Goal: Information Seeking & Learning: Learn about a topic

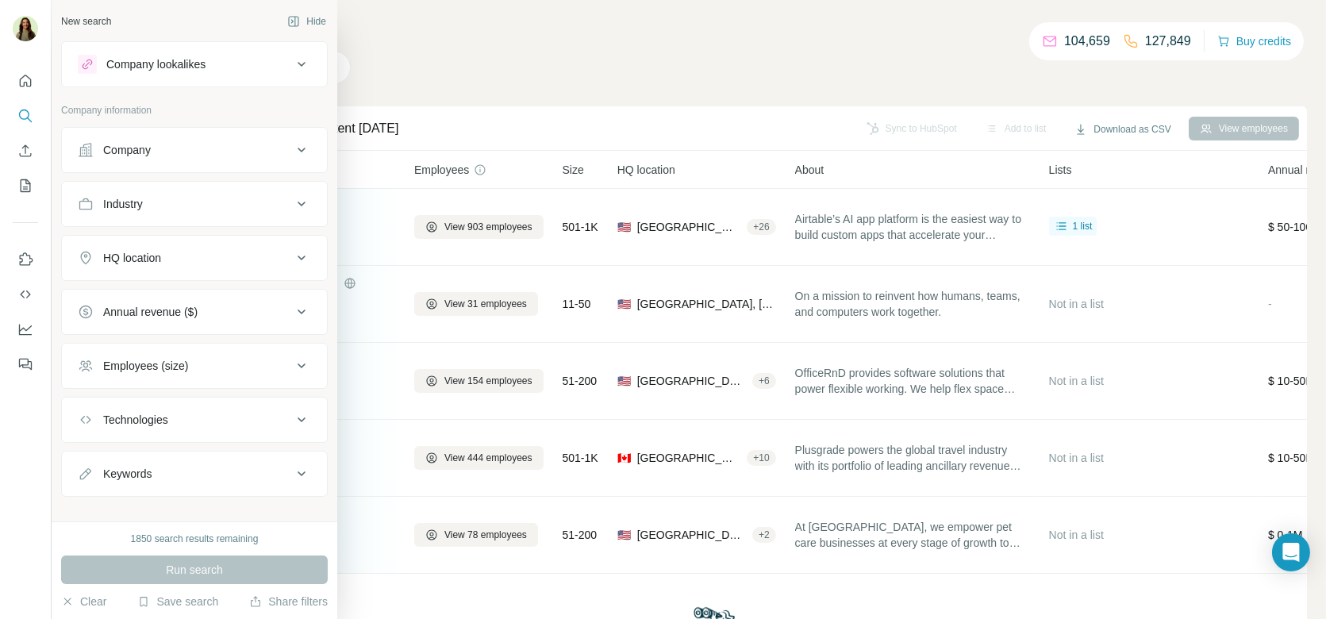
click at [167, 62] on div "Company lookalikes" at bounding box center [155, 64] width 99 height 16
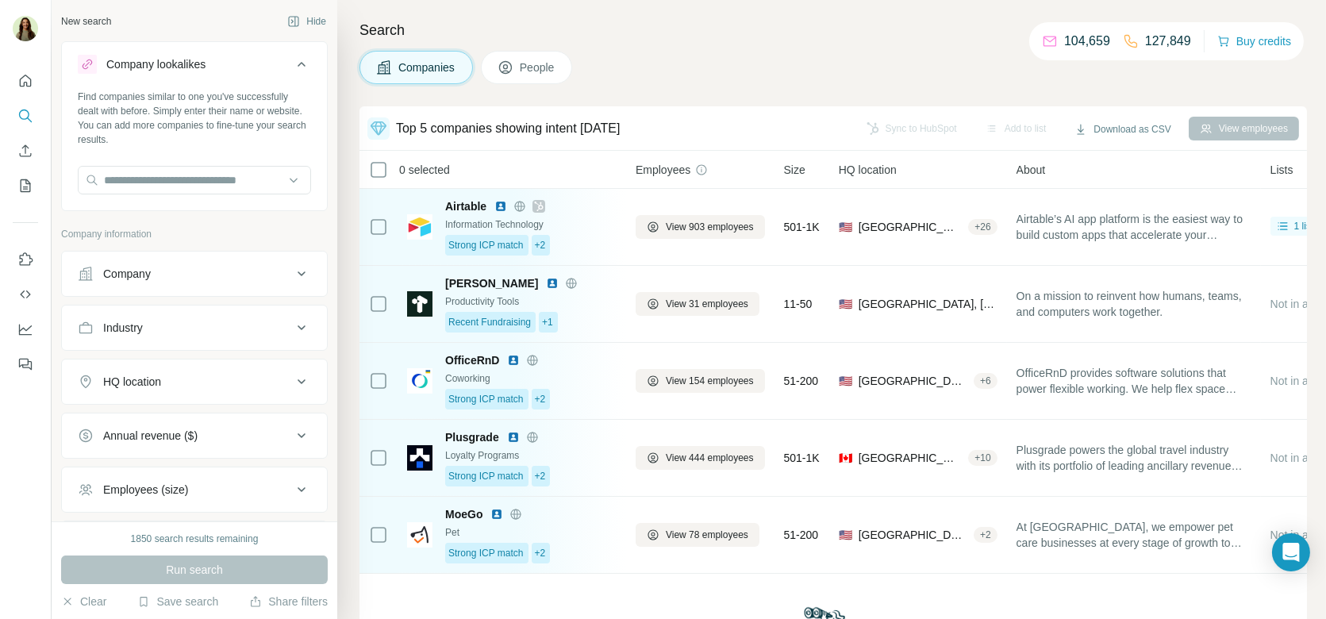
click at [180, 263] on button "Company" at bounding box center [194, 274] width 265 height 38
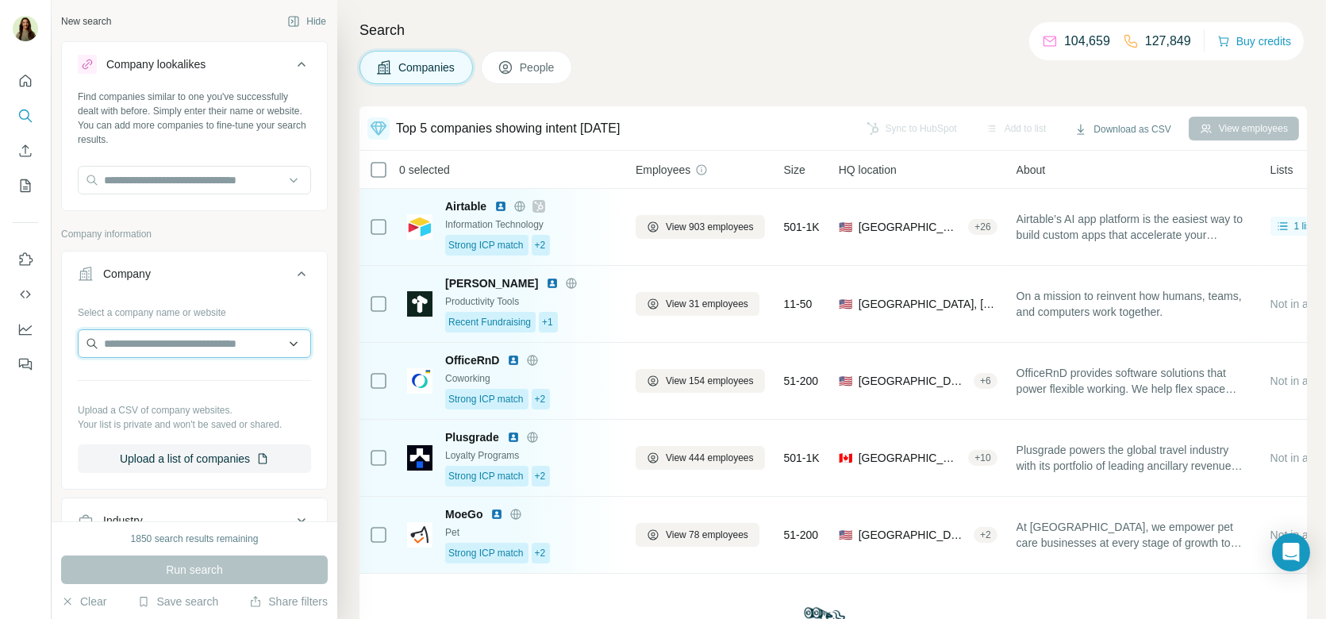
click at [148, 332] on input "text" at bounding box center [194, 343] width 233 height 29
drag, startPoint x: 165, startPoint y: 344, endPoint x: 237, endPoint y: 344, distance: 72.2
click at [237, 344] on input "**********" at bounding box center [194, 343] width 233 height 29
type input "**********"
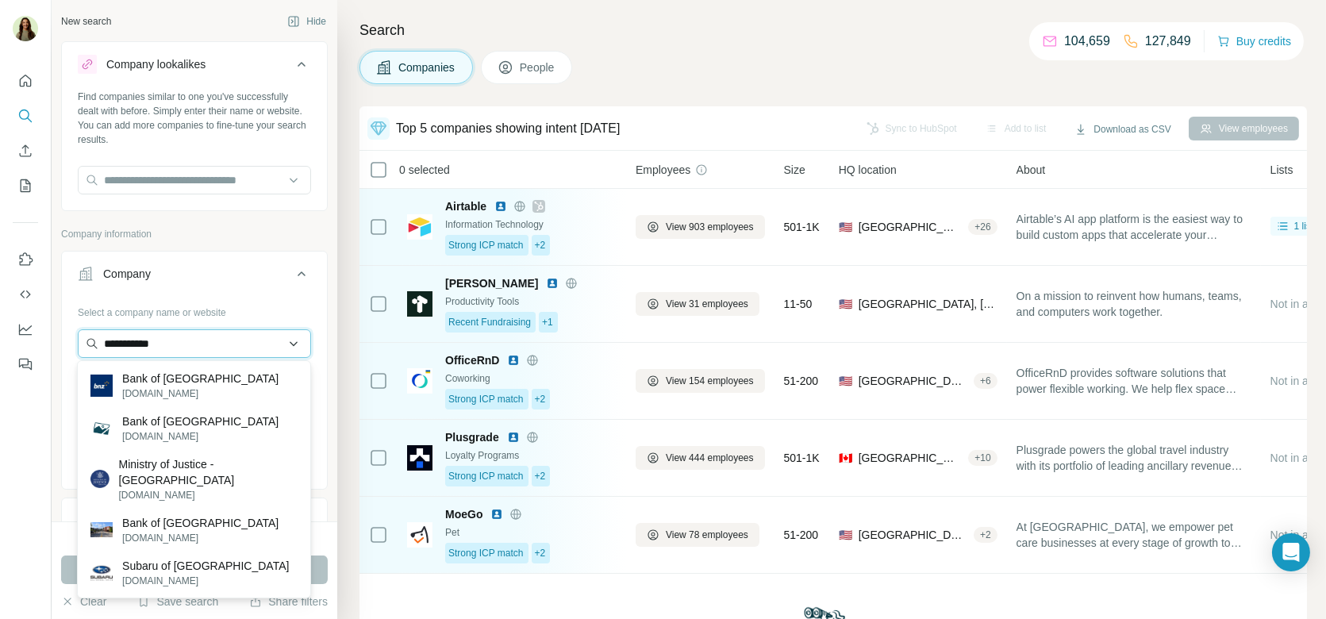
click at [202, 349] on input "**********" at bounding box center [194, 343] width 233 height 29
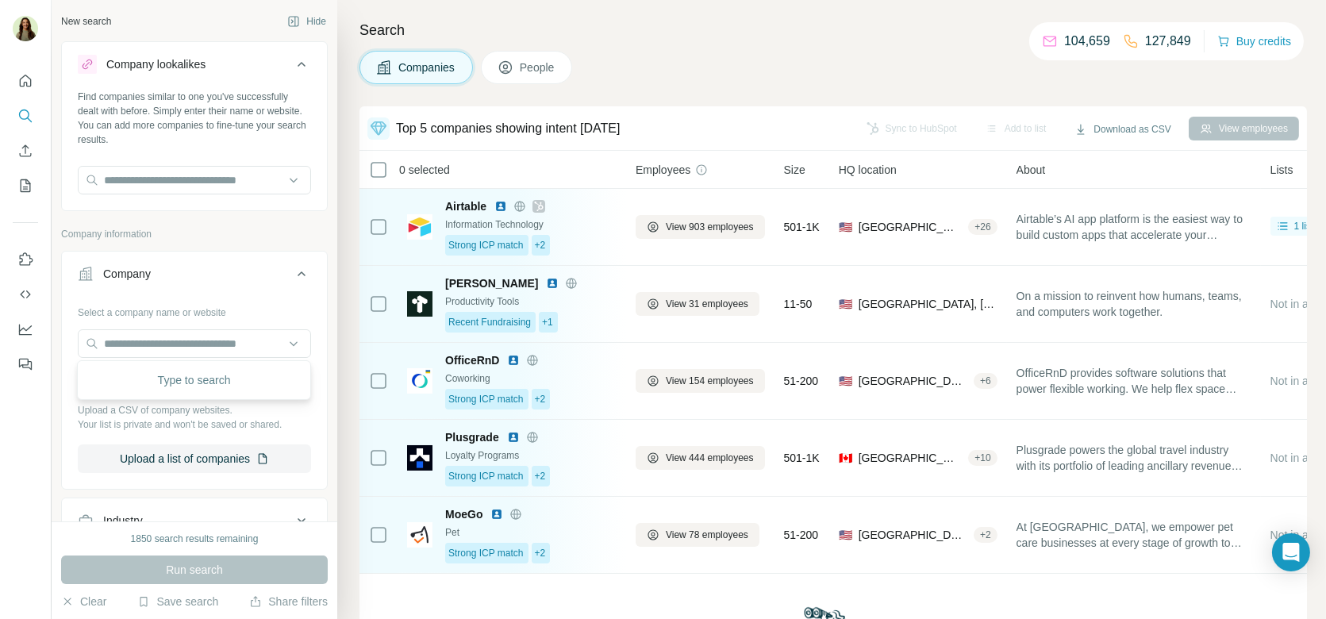
click at [286, 279] on div "Company" at bounding box center [185, 274] width 214 height 16
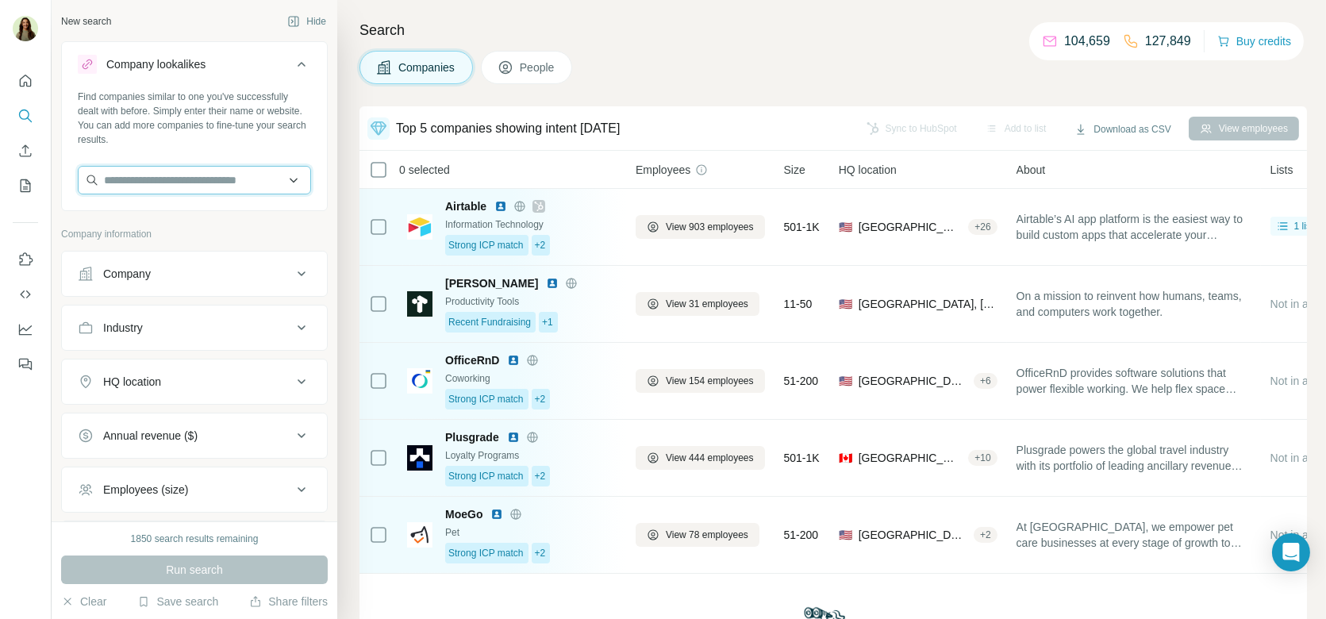
click at [132, 176] on input "text" at bounding box center [194, 180] width 233 height 29
click at [122, 159] on div "Find companies similar to one you've successfully dealt with before. Simply ent…" at bounding box center [194, 148] width 265 height 117
click at [155, 292] on div "Company" at bounding box center [194, 274] width 267 height 46
click at [153, 285] on button "Company" at bounding box center [194, 274] width 265 height 38
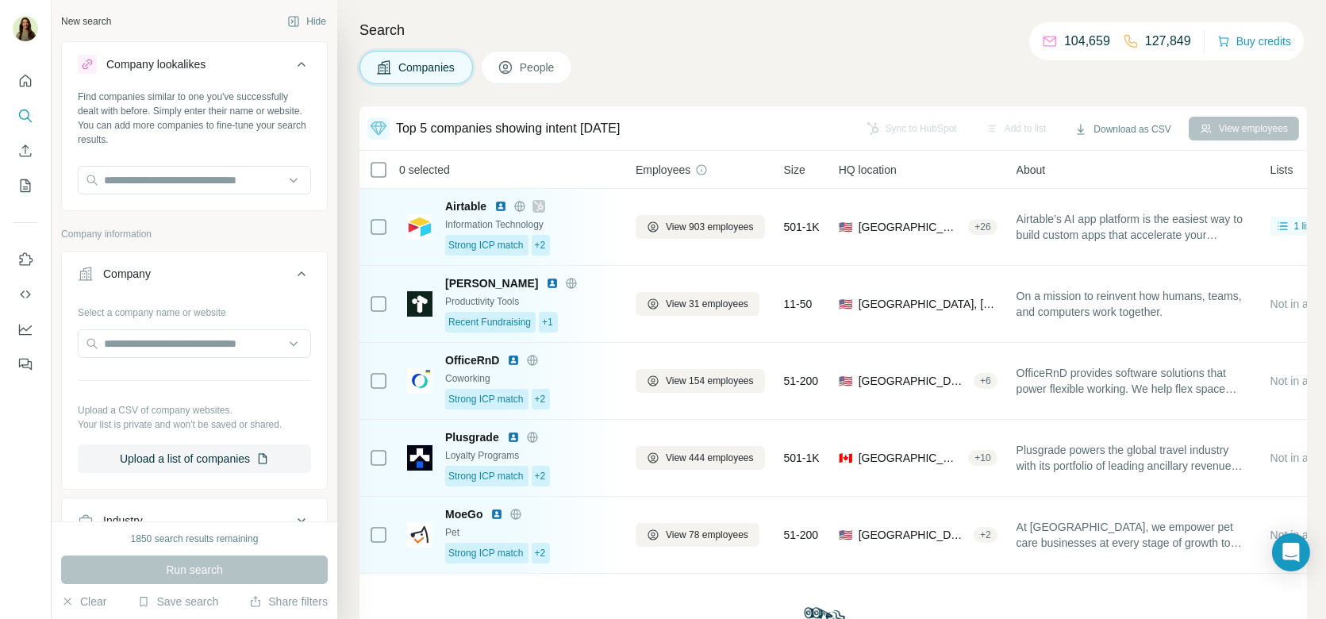
scroll to position [109, 0]
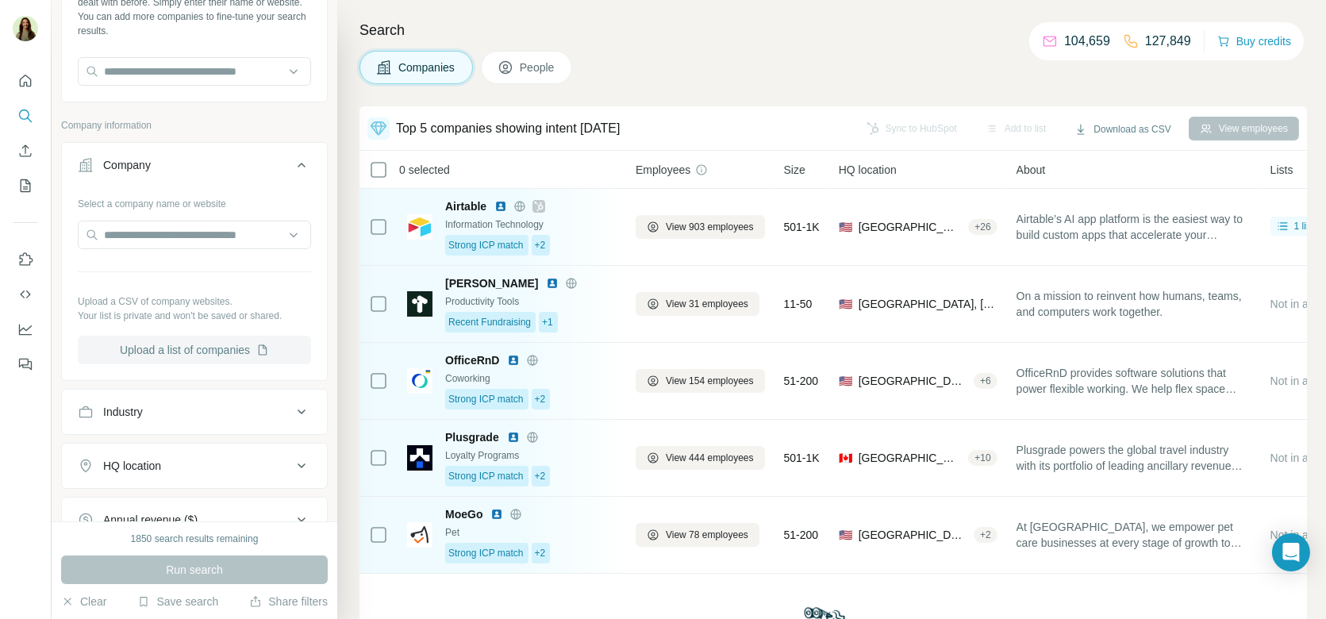
click at [174, 344] on button "Upload a list of companies" at bounding box center [194, 350] width 233 height 29
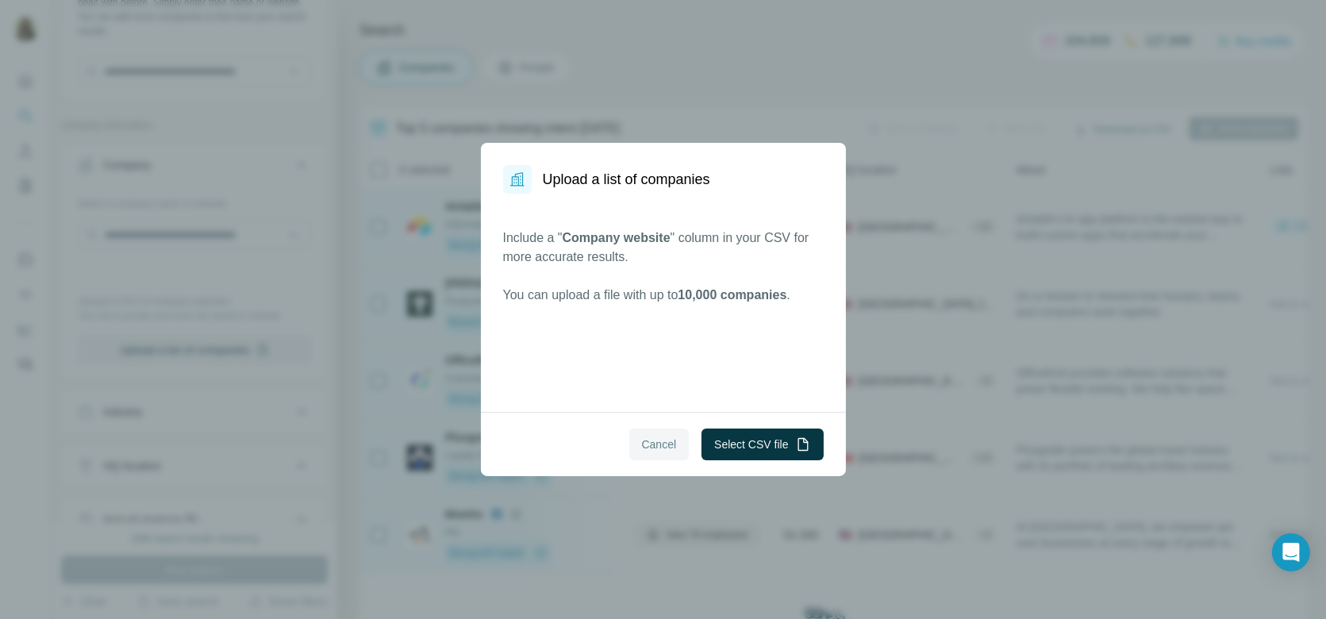
click at [632, 438] on button "Cancel" at bounding box center [659, 444] width 60 height 32
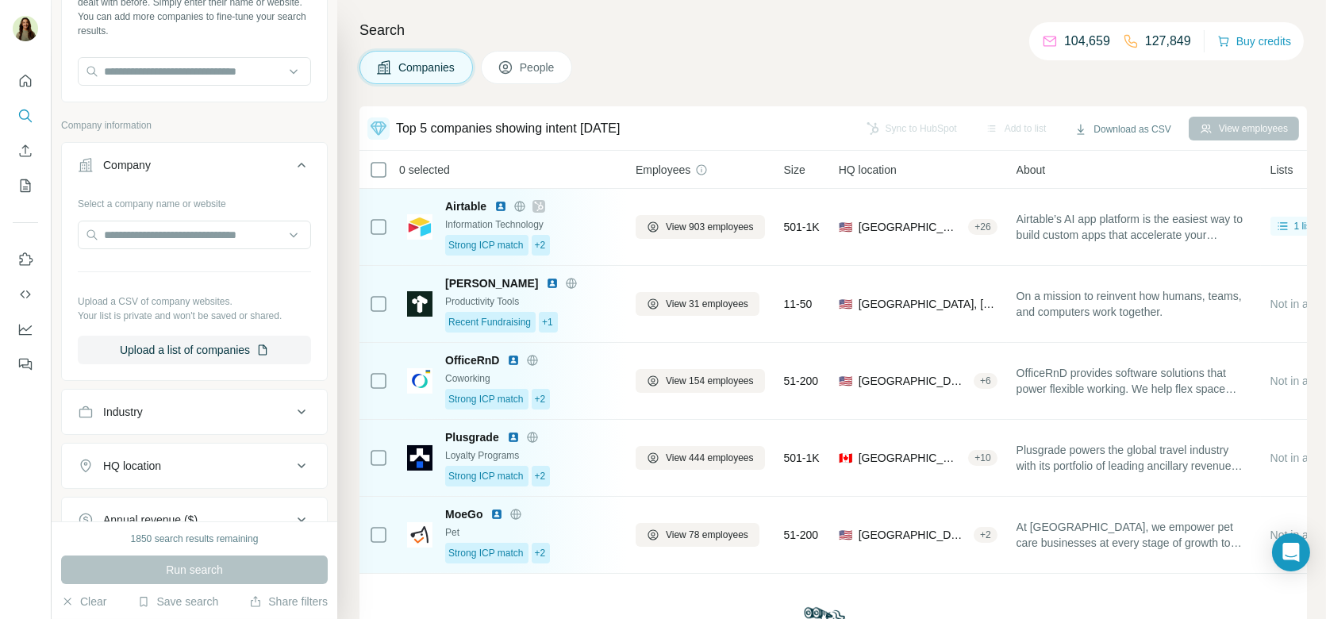
click at [531, 71] on span "People" at bounding box center [538, 67] width 36 height 16
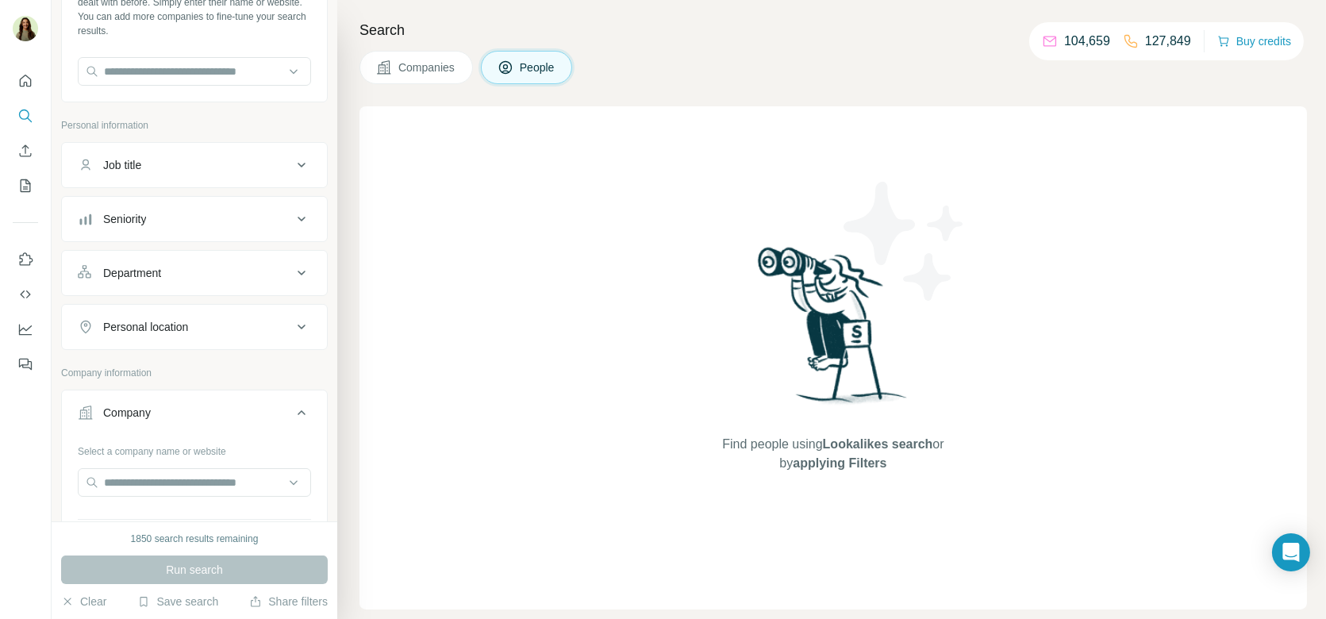
click at [205, 336] on button "Personal location" at bounding box center [194, 327] width 265 height 38
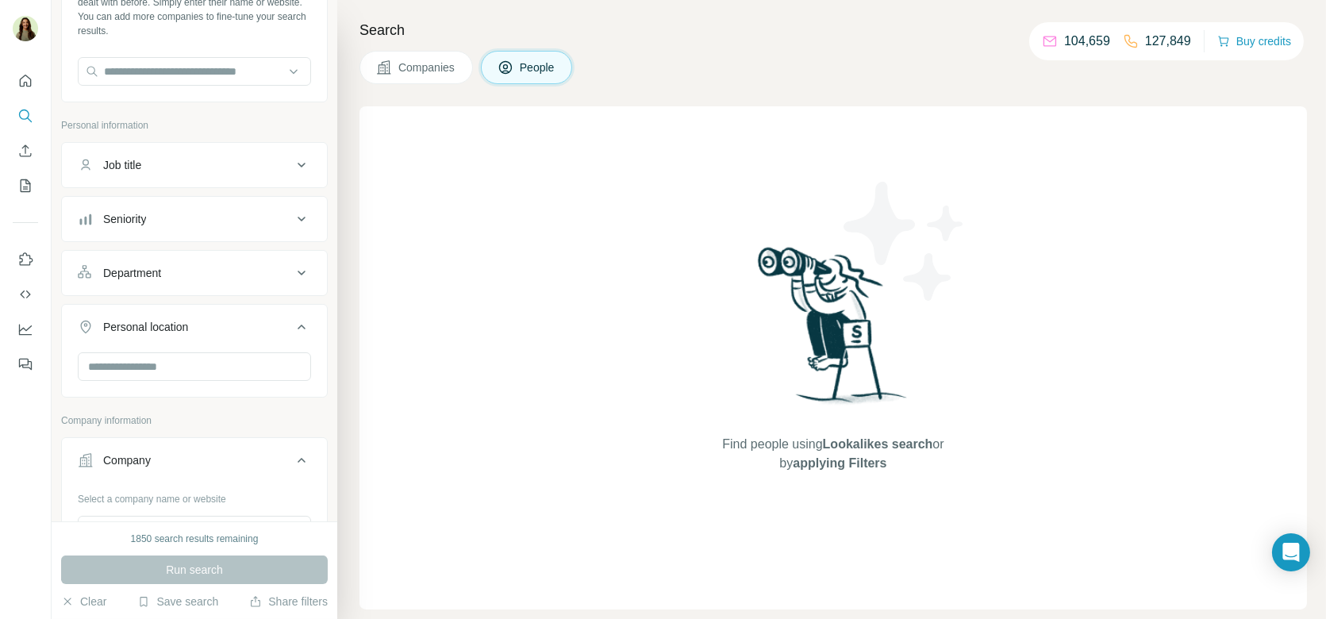
click at [404, 81] on button "Companies" at bounding box center [415, 67] width 113 height 33
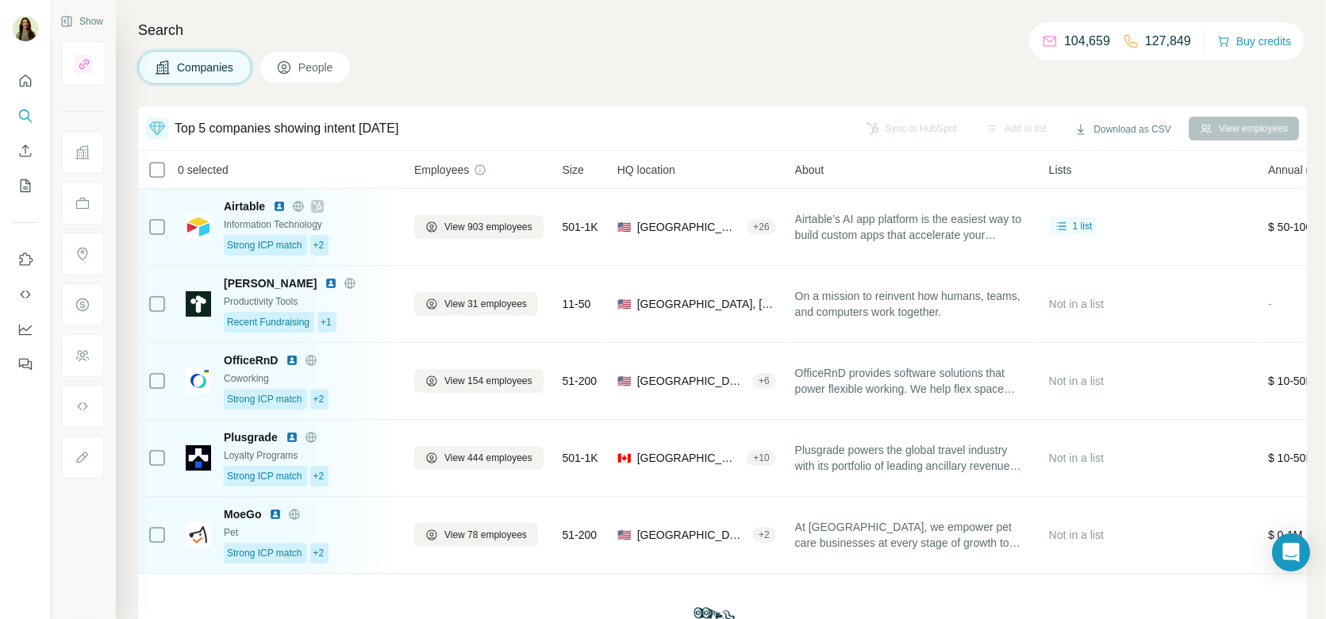
click at [214, 65] on span "Companies" at bounding box center [206, 67] width 58 height 16
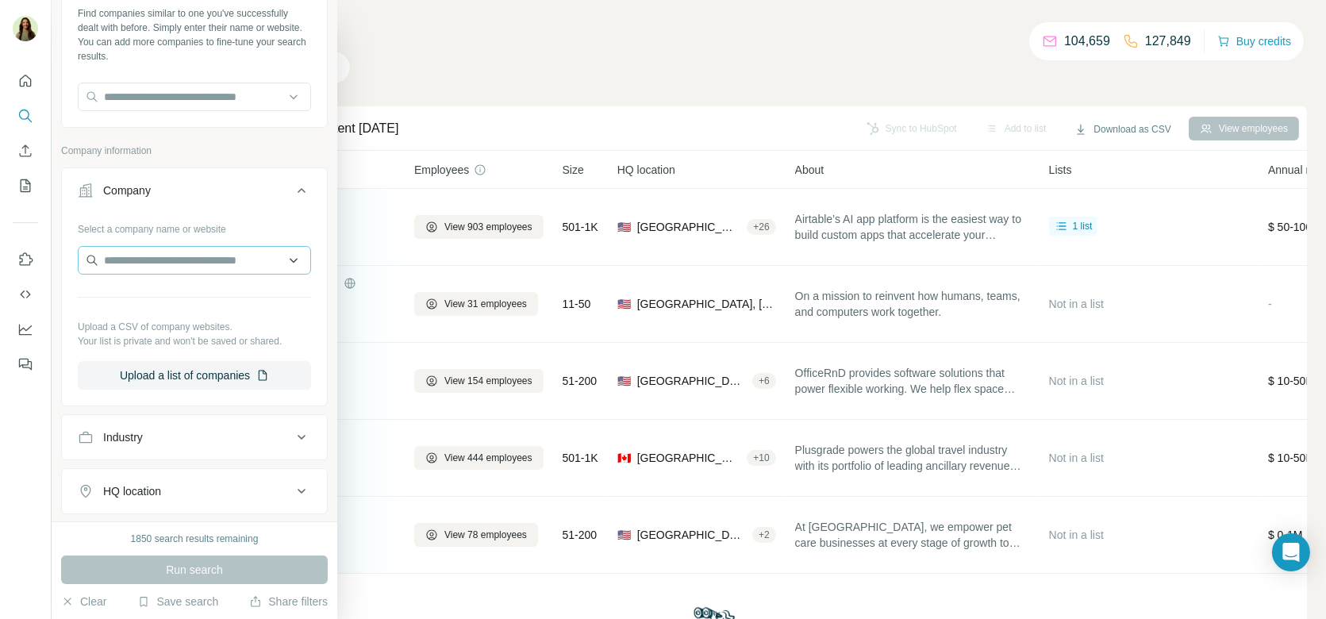
scroll to position [84, 0]
click at [209, 374] on button "Upload a list of companies" at bounding box center [194, 374] width 233 height 29
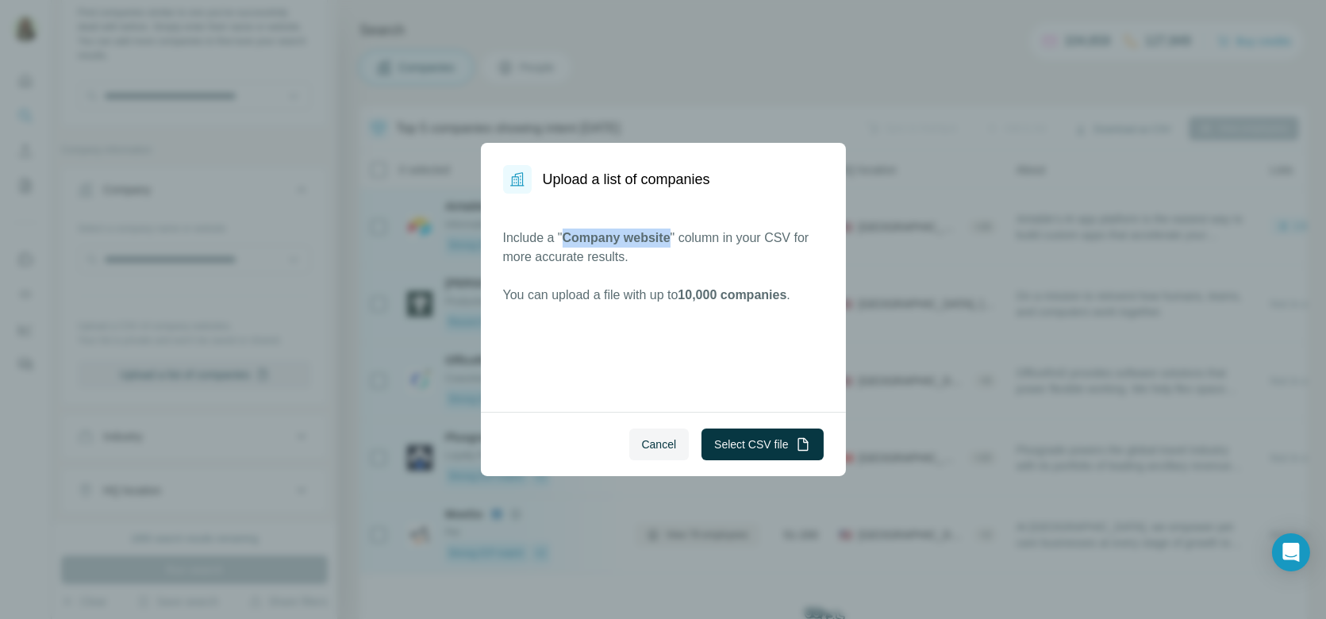
drag, startPoint x: 568, startPoint y: 234, endPoint x: 673, endPoint y: 233, distance: 104.7
click at [670, 234] on span "Company website" at bounding box center [616, 237] width 108 height 13
click at [661, 451] on span "Cancel" at bounding box center [659, 444] width 35 height 16
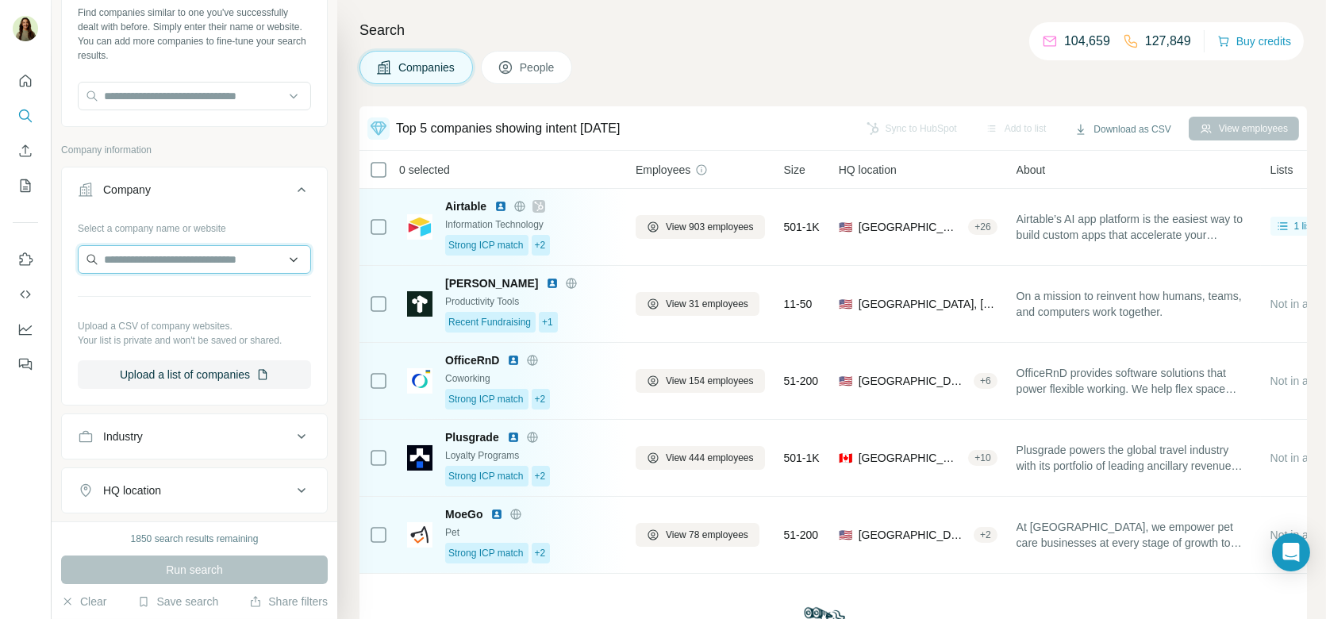
click at [267, 261] on input "text" at bounding box center [194, 259] width 233 height 29
type input "*"
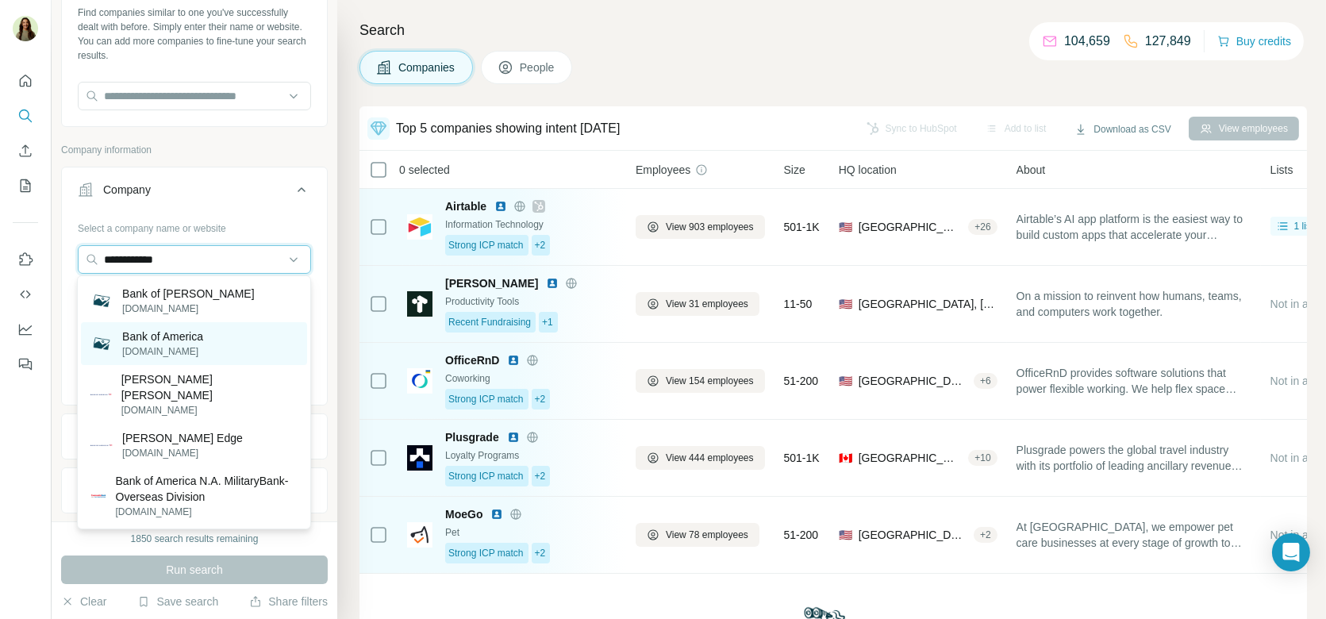
type input "**********"
click at [259, 350] on div "Bank of America [DOMAIN_NAME]" at bounding box center [194, 343] width 226 height 43
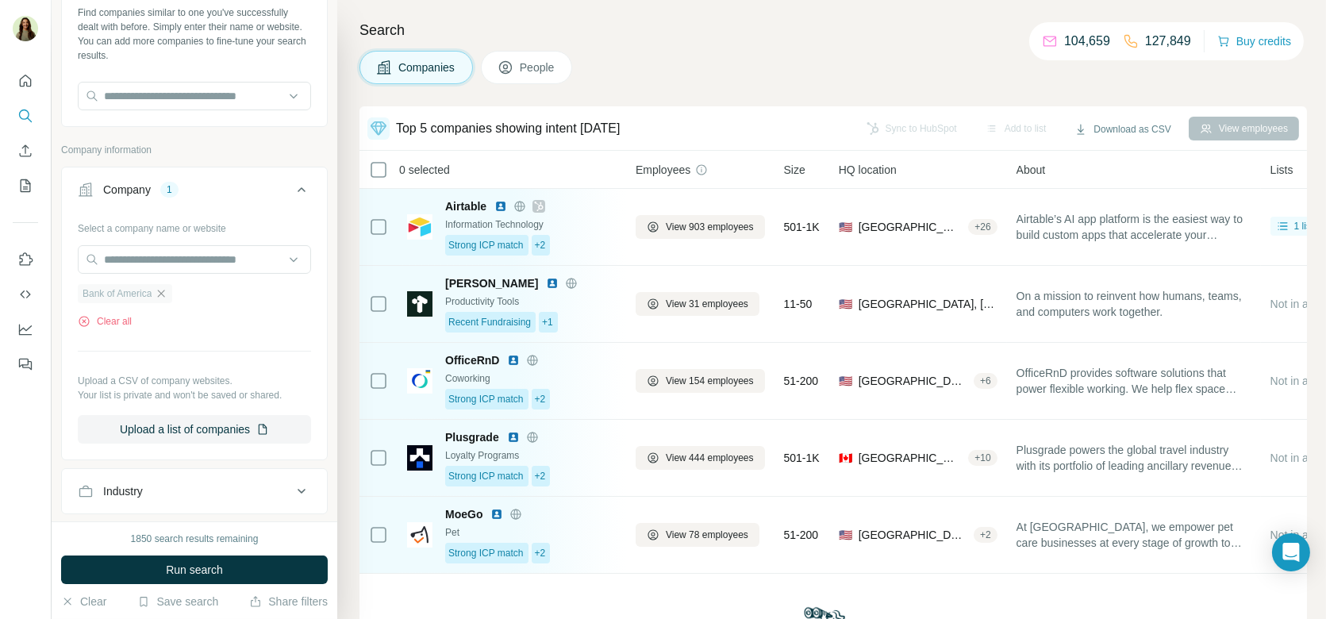
click at [160, 292] on icon "button" at bounding box center [161, 293] width 13 height 13
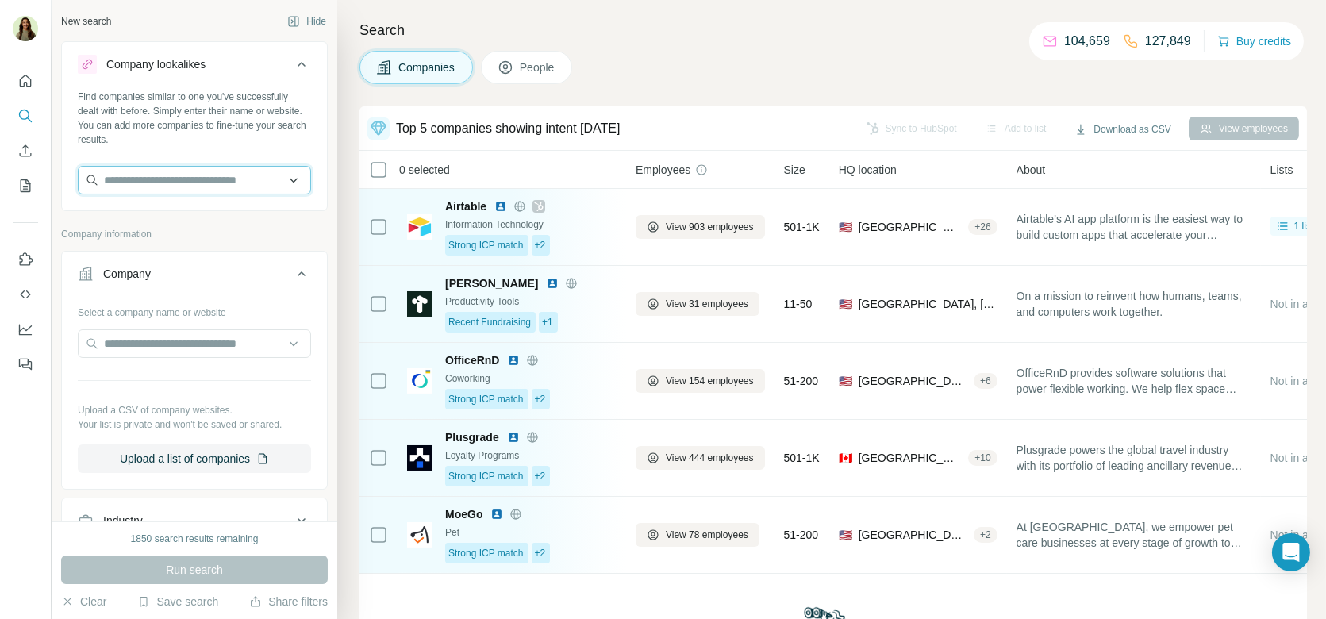
click at [192, 168] on input "text" at bounding box center [194, 180] width 233 height 29
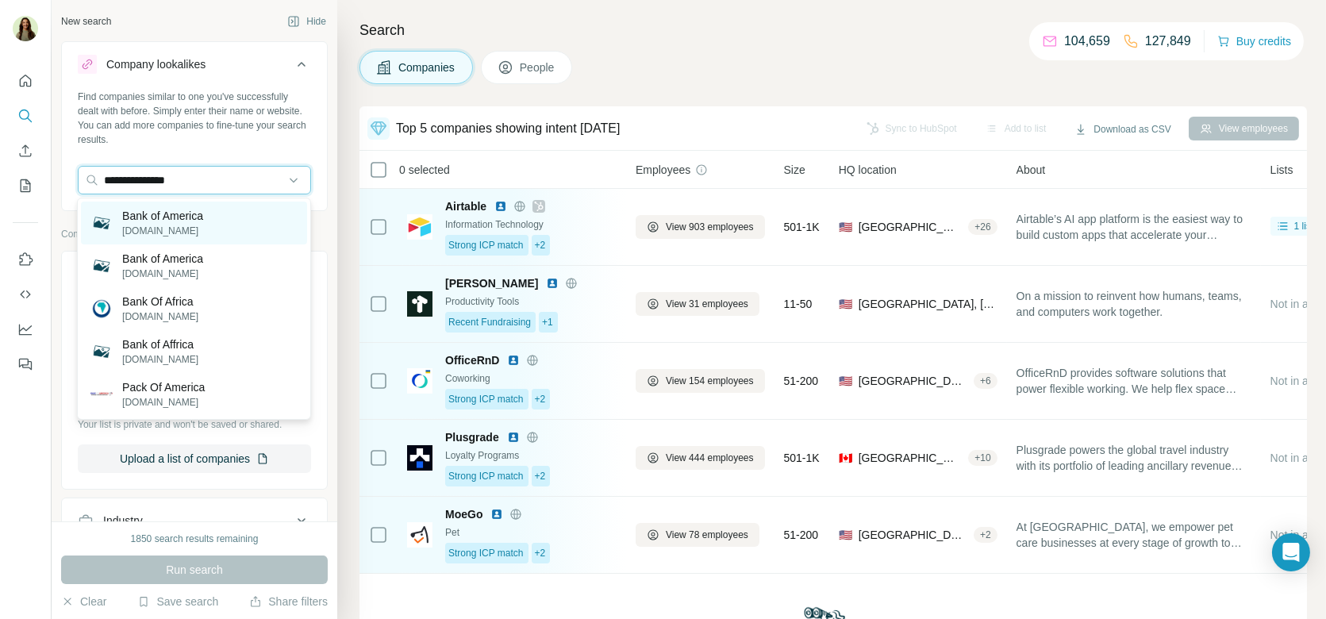
type input "**********"
click at [217, 220] on div "Bank of America [DOMAIN_NAME]" at bounding box center [194, 223] width 226 height 43
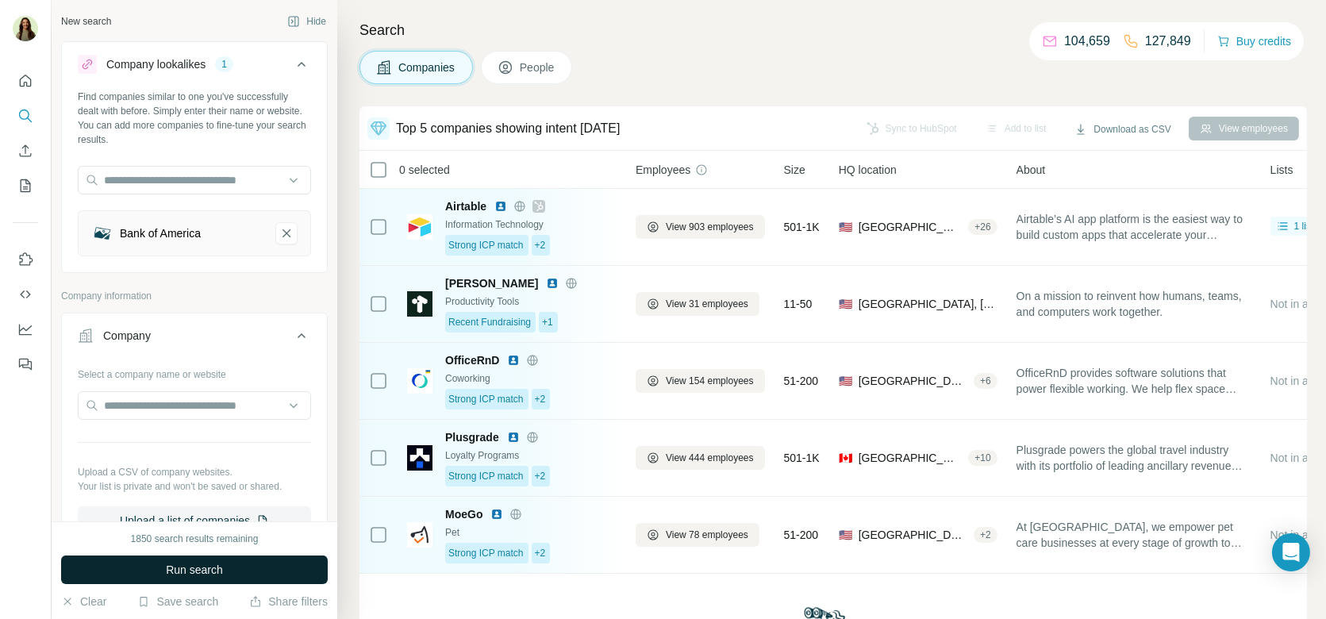
click at [183, 570] on span "Run search" at bounding box center [194, 570] width 57 height 16
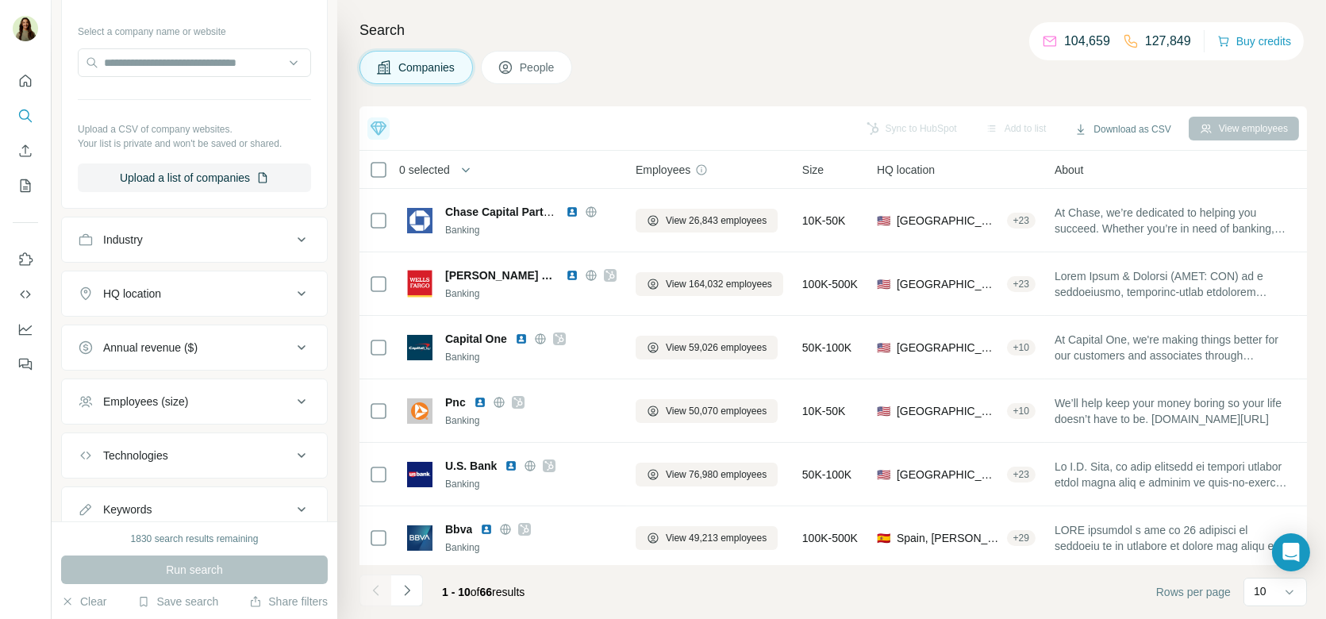
click at [539, 68] on span "People" at bounding box center [538, 67] width 36 height 16
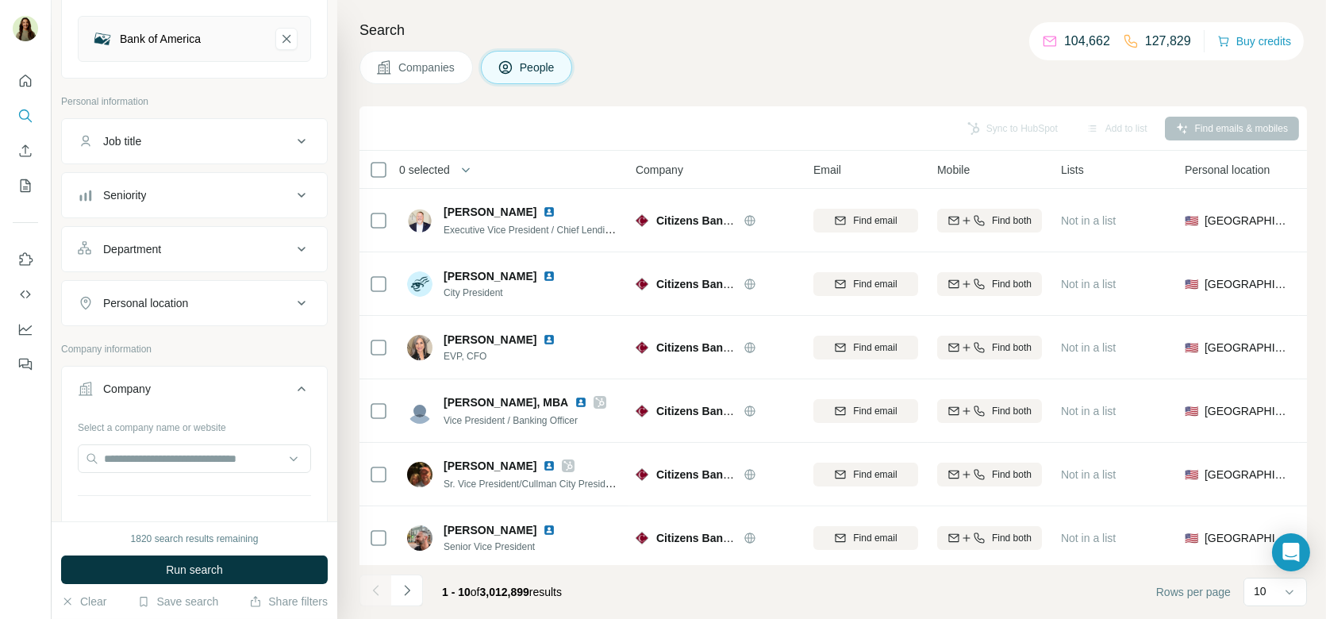
scroll to position [192, 0]
click at [171, 298] on div "Personal location" at bounding box center [145, 305] width 85 height 16
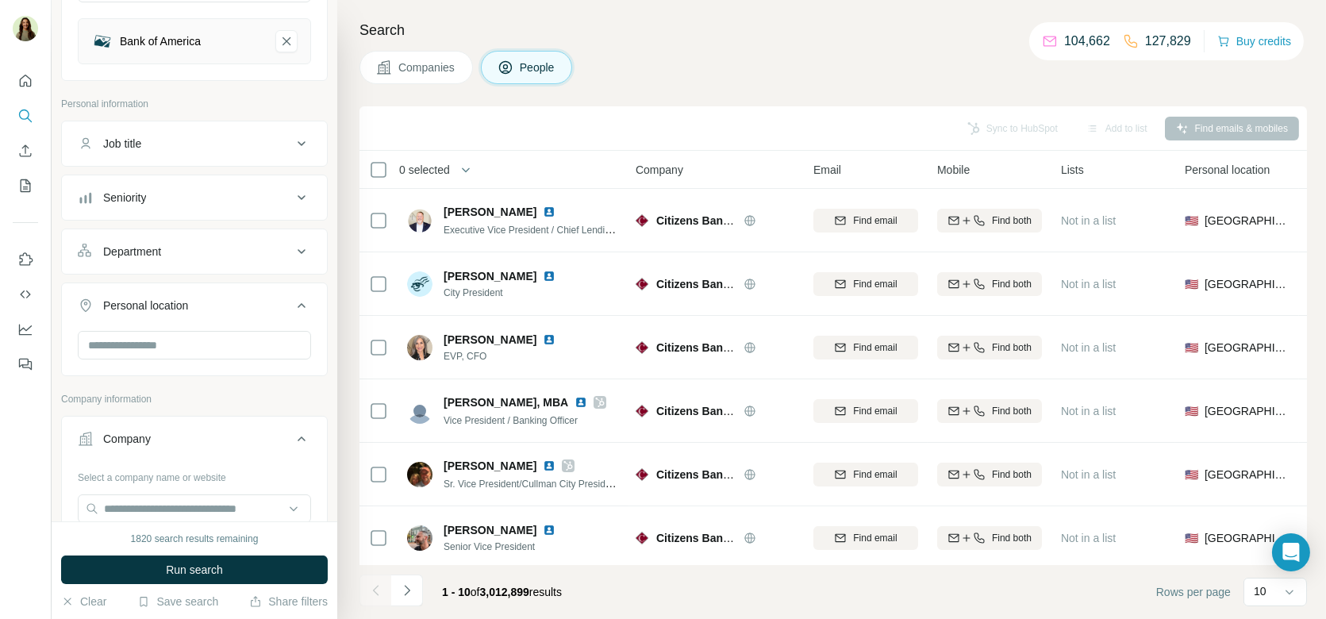
scroll to position [267, 0]
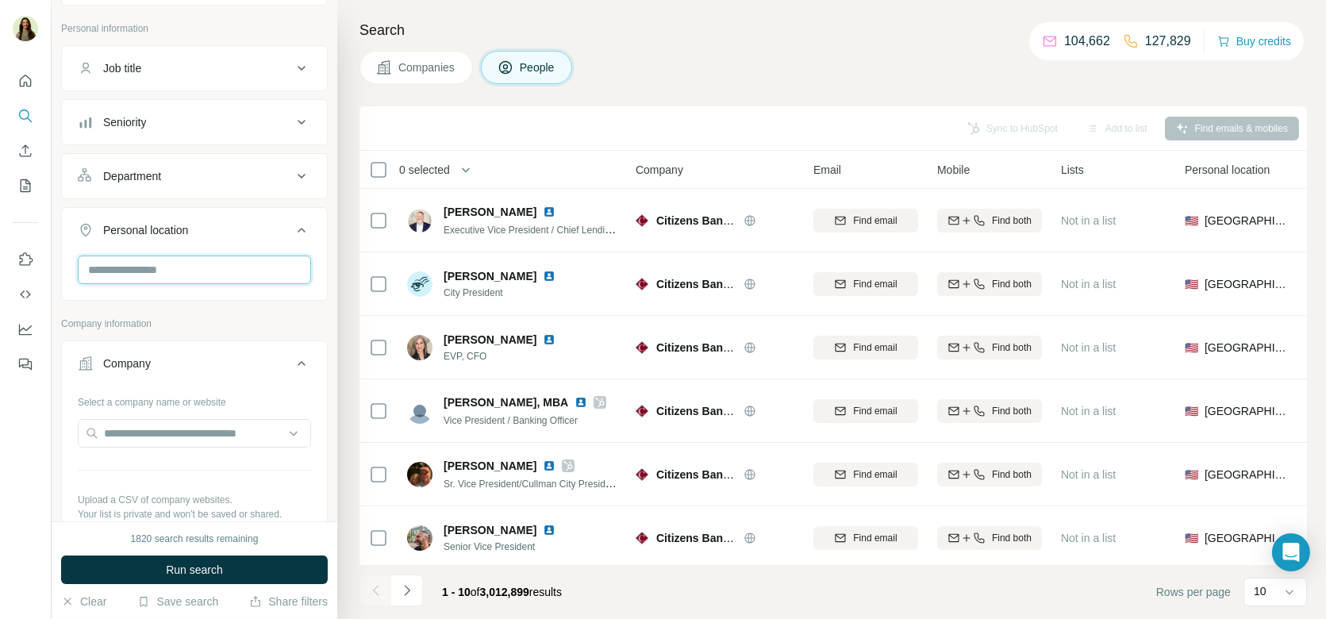
click at [168, 258] on input "text" at bounding box center [194, 269] width 233 height 29
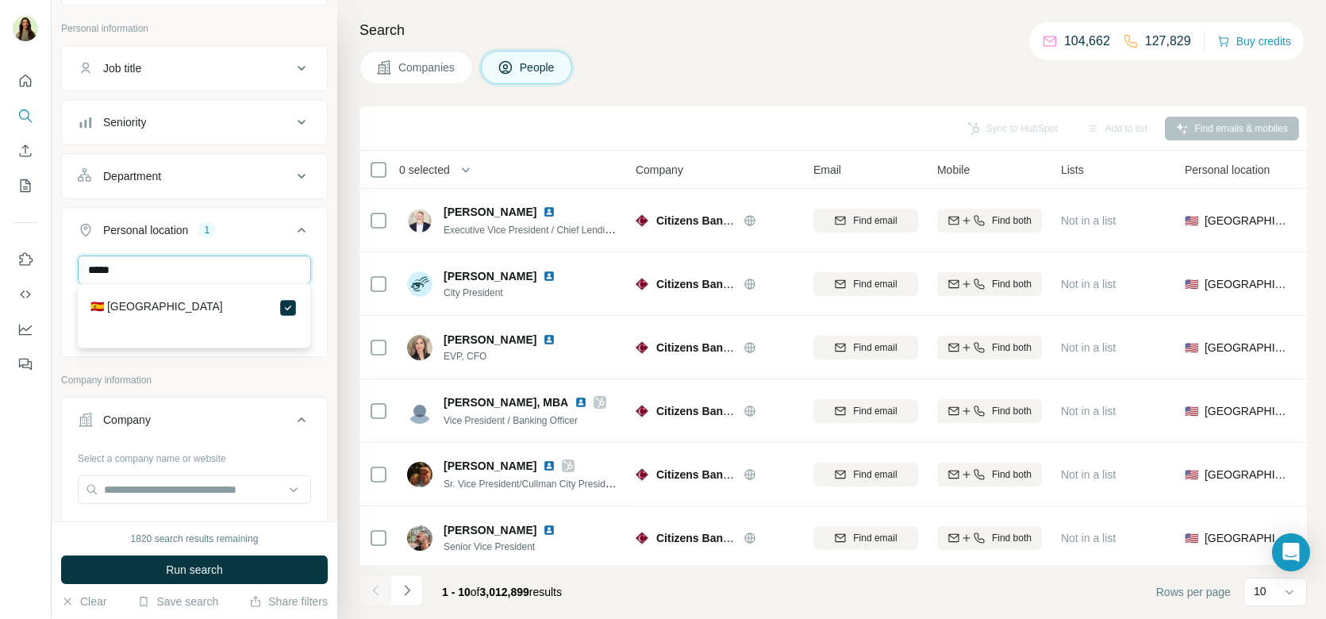
click at [247, 273] on input "*****" at bounding box center [194, 269] width 233 height 29
click at [247, 270] on input "*****" at bounding box center [194, 269] width 233 height 29
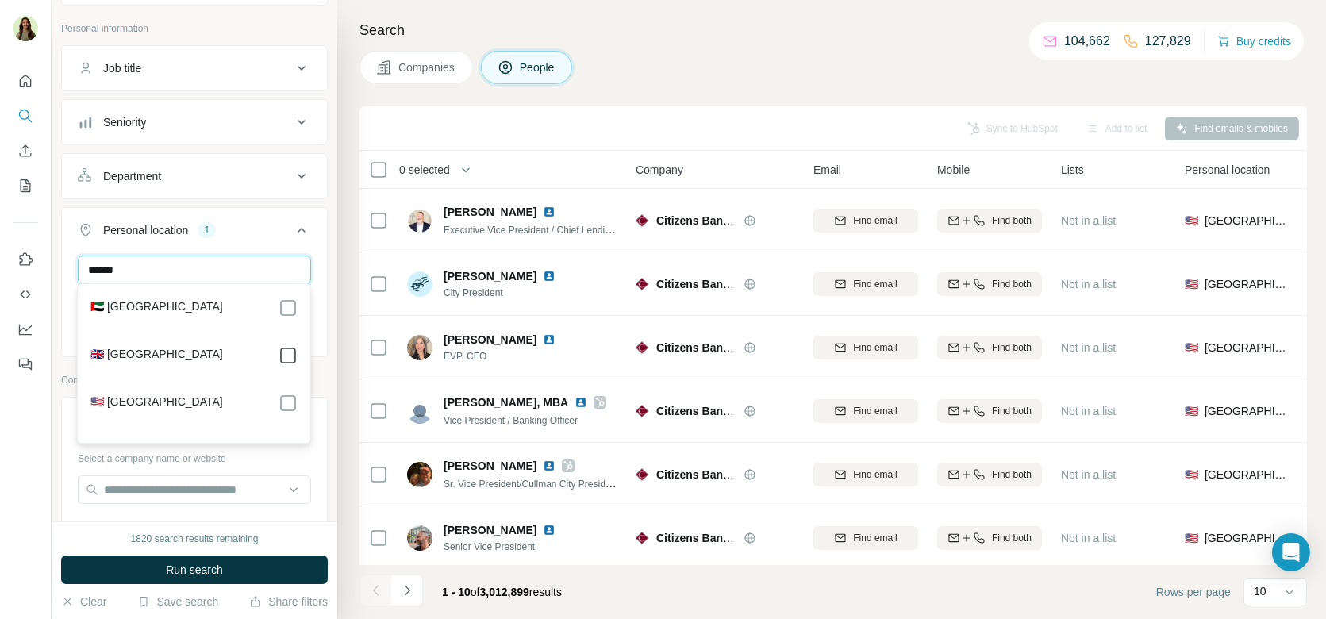
type input "******"
click at [241, 271] on input "******" at bounding box center [194, 269] width 233 height 29
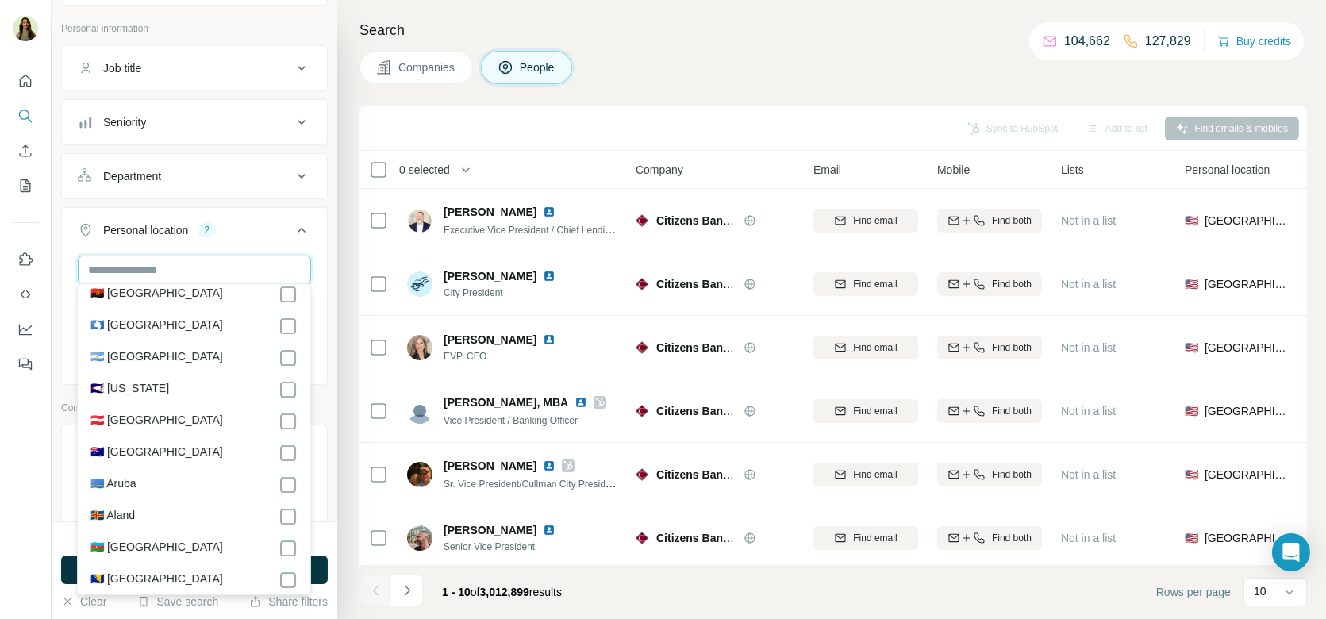
scroll to position [244, 0]
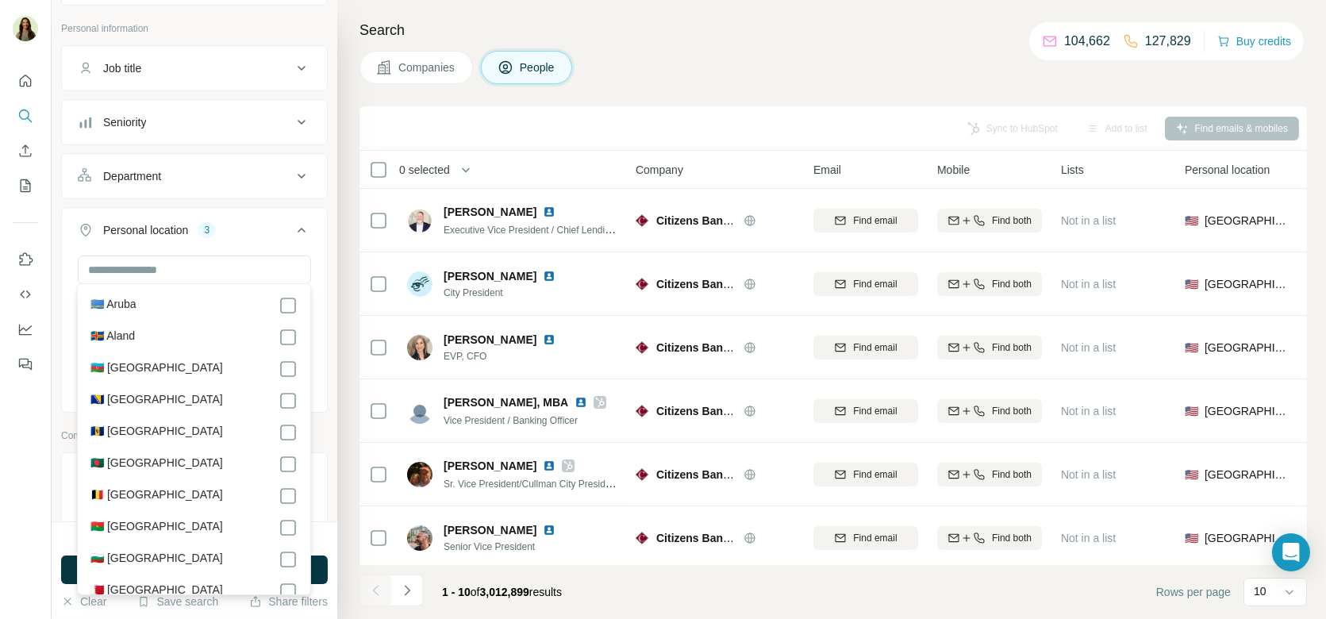
scroll to position [497, 0]
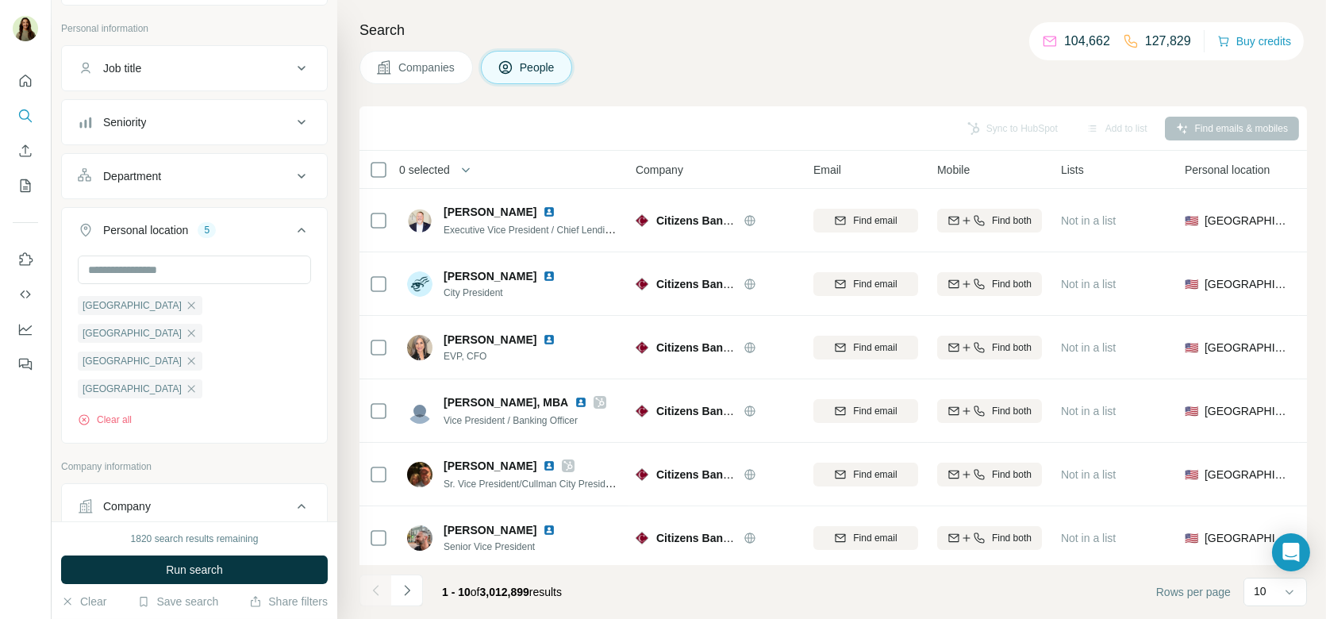
click at [332, 400] on div "New search Hide Company lookalikes 1 Find companies similar to one you've succe…" at bounding box center [195, 260] width 286 height 521
click at [226, 575] on button "Run search" at bounding box center [194, 569] width 267 height 29
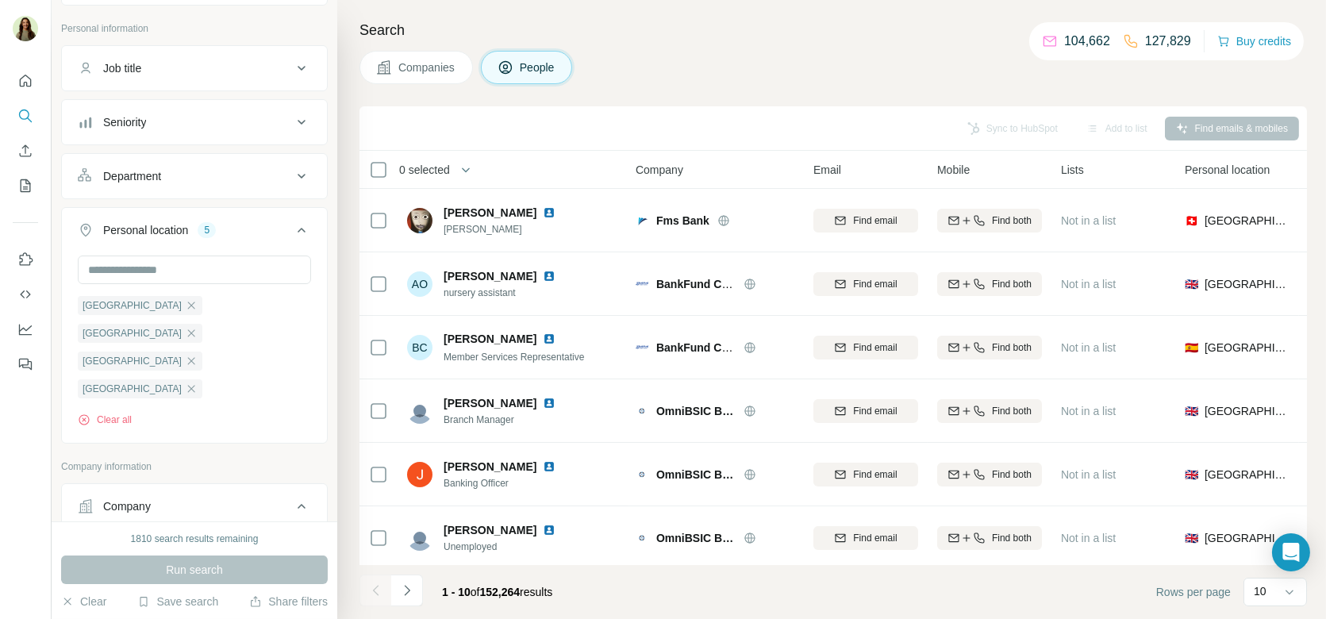
click at [141, 75] on button "Job title" at bounding box center [194, 68] width 265 height 38
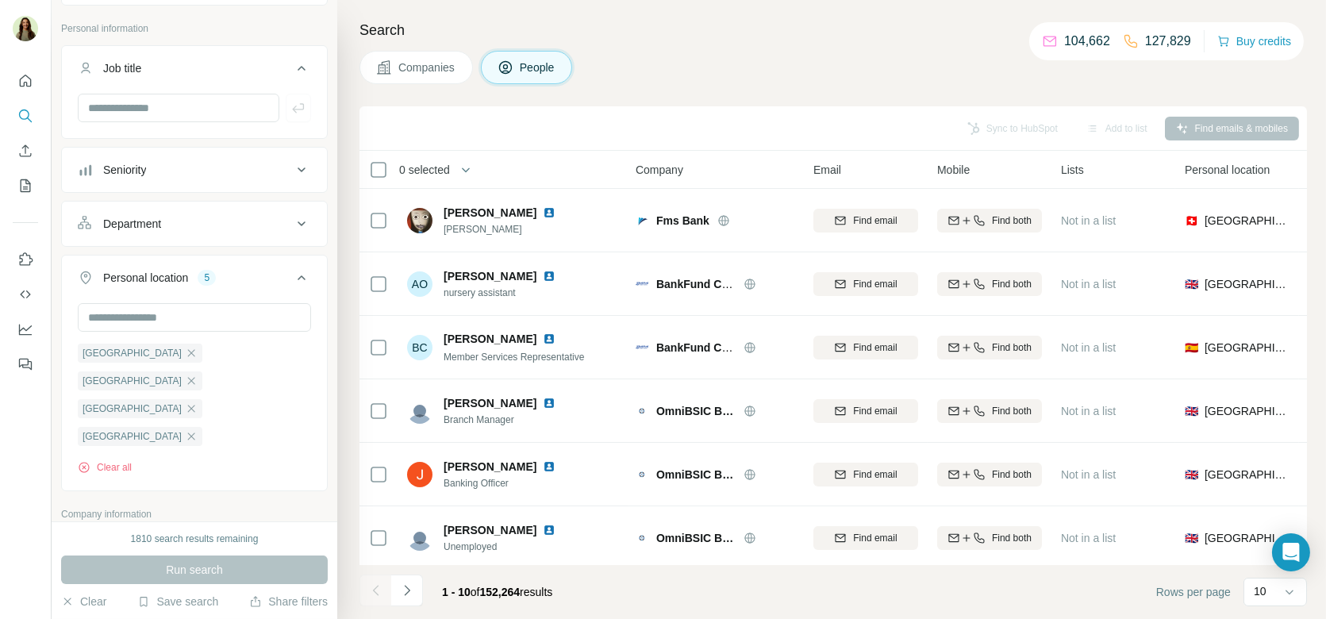
click at [168, 162] on div "Seniority" at bounding box center [185, 170] width 214 height 16
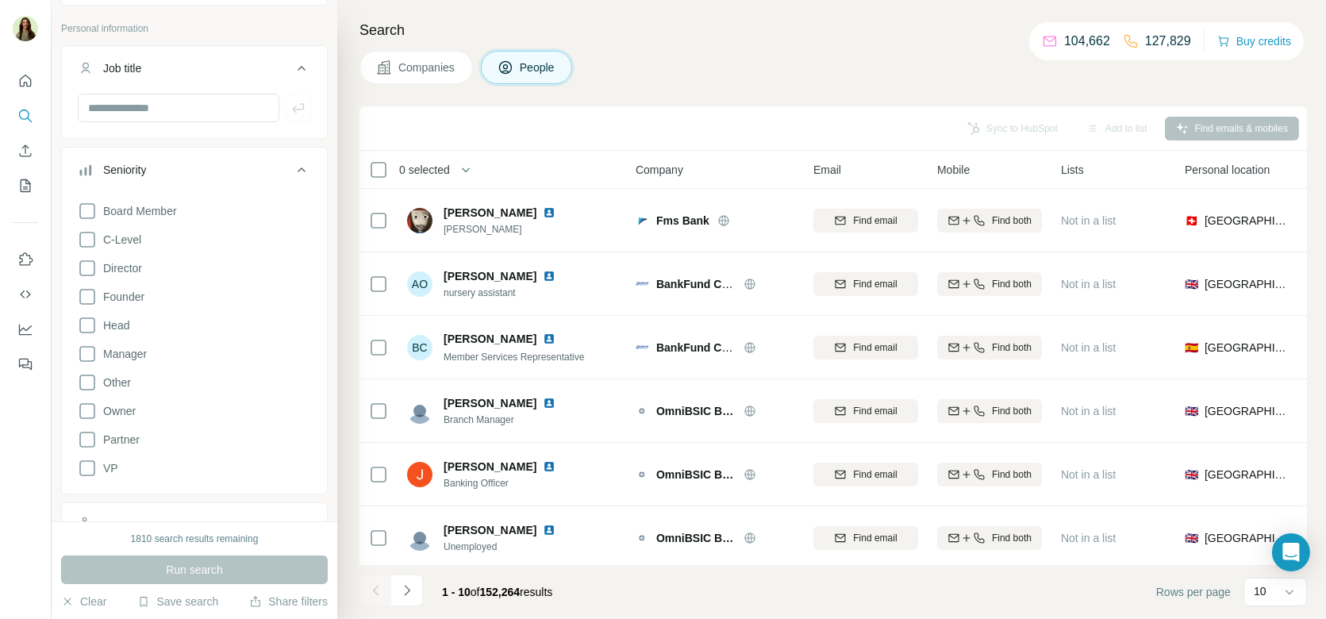
click at [278, 163] on div "Seniority" at bounding box center [185, 170] width 214 height 16
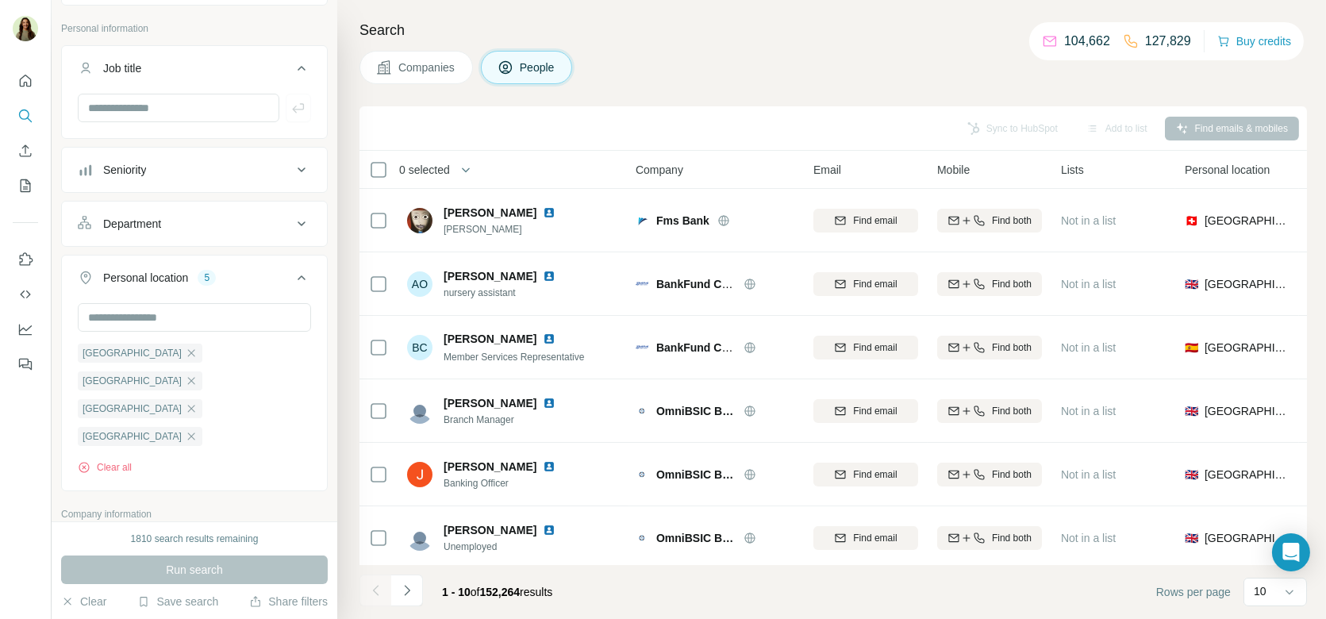
click at [439, 63] on span "Companies" at bounding box center [427, 67] width 58 height 16
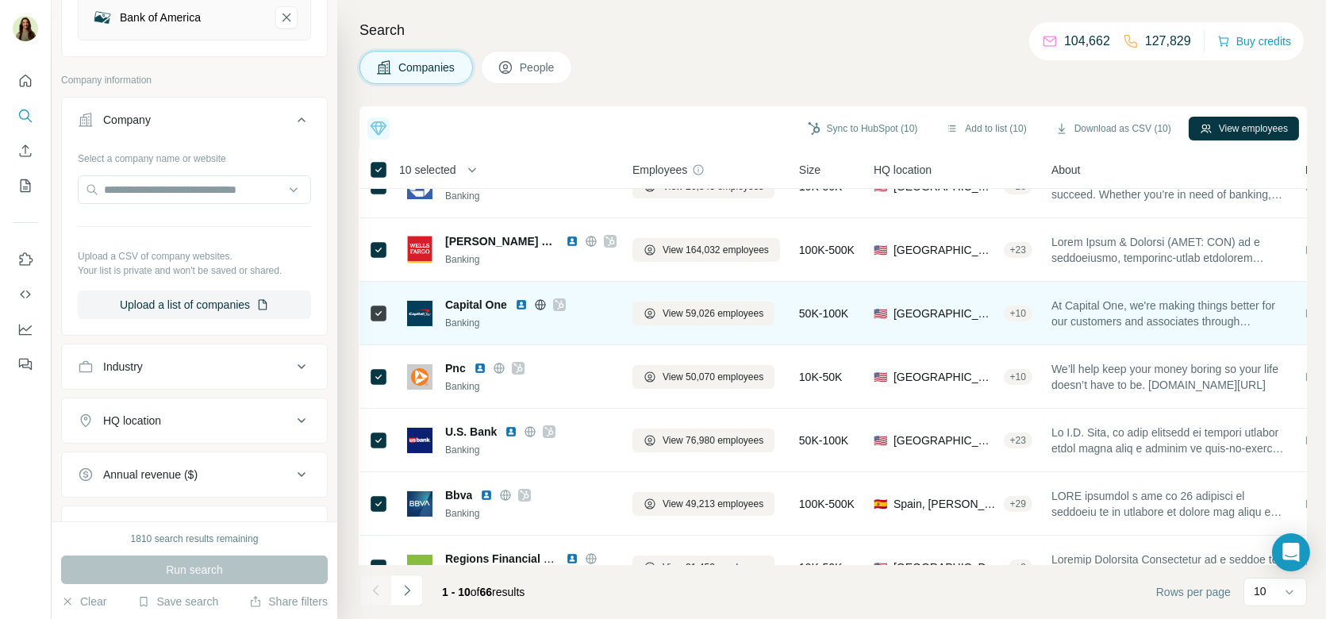
scroll to position [258, 3]
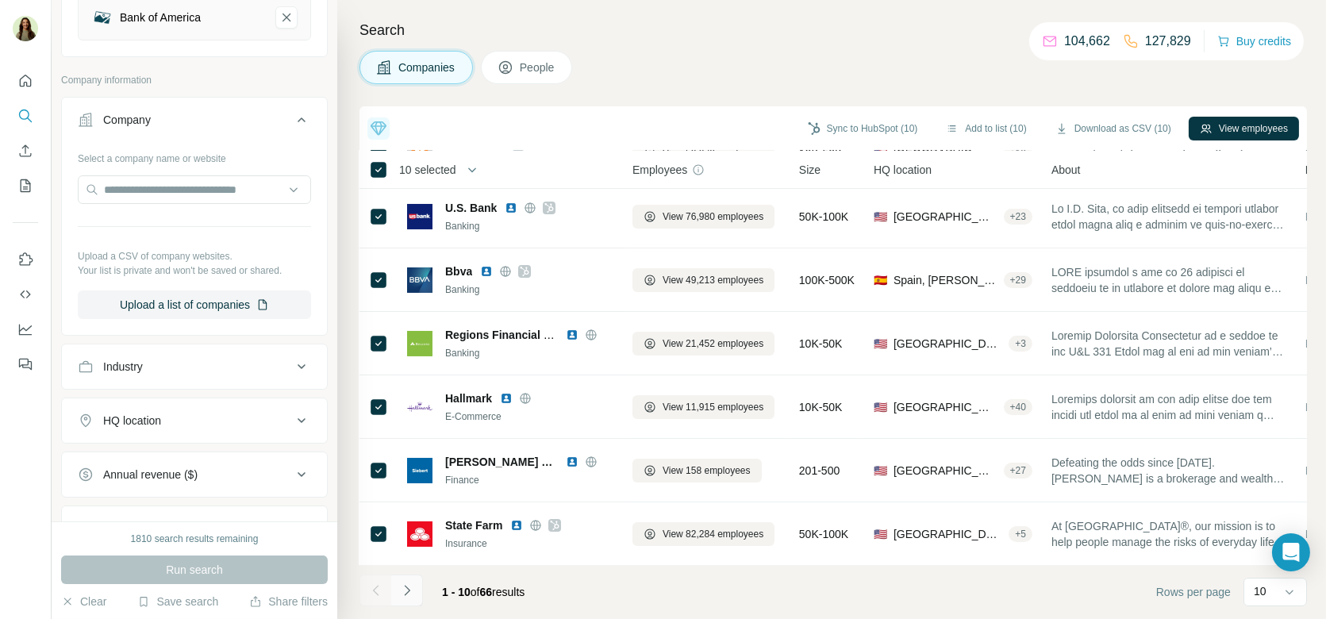
click at [406, 588] on icon "Navigate to next page" at bounding box center [407, 590] width 6 height 10
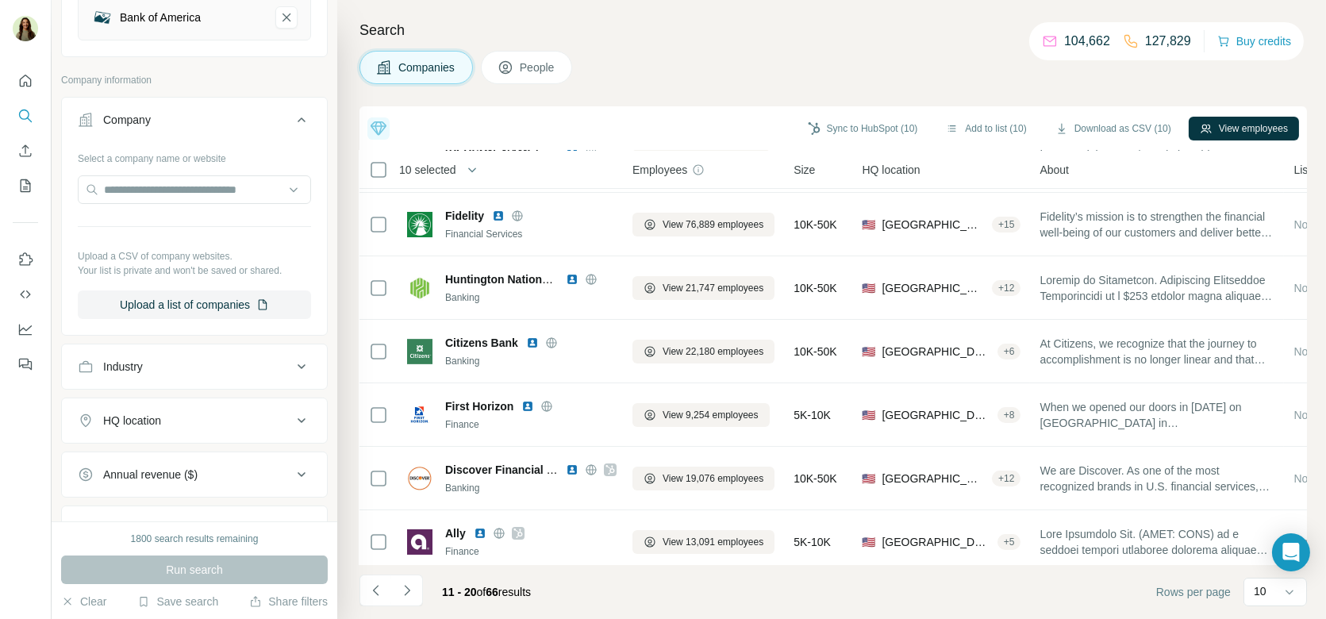
scroll to position [0, 3]
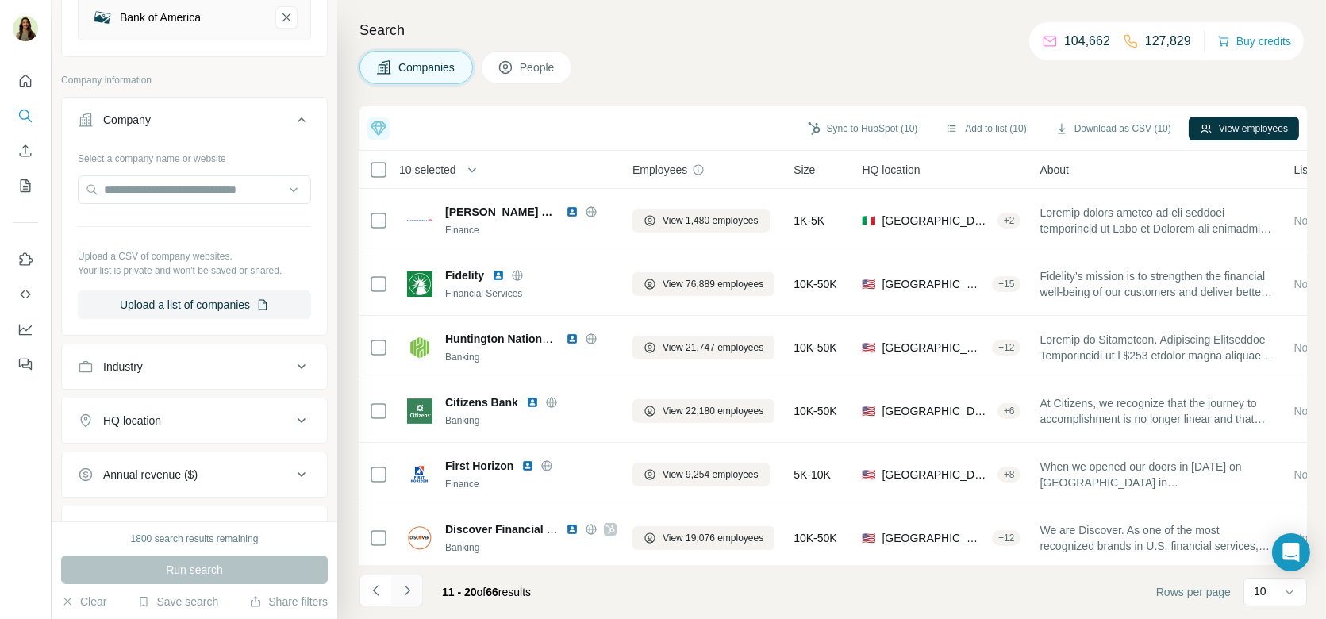
click at [407, 590] on icon "Navigate to next page" at bounding box center [407, 590] width 16 height 16
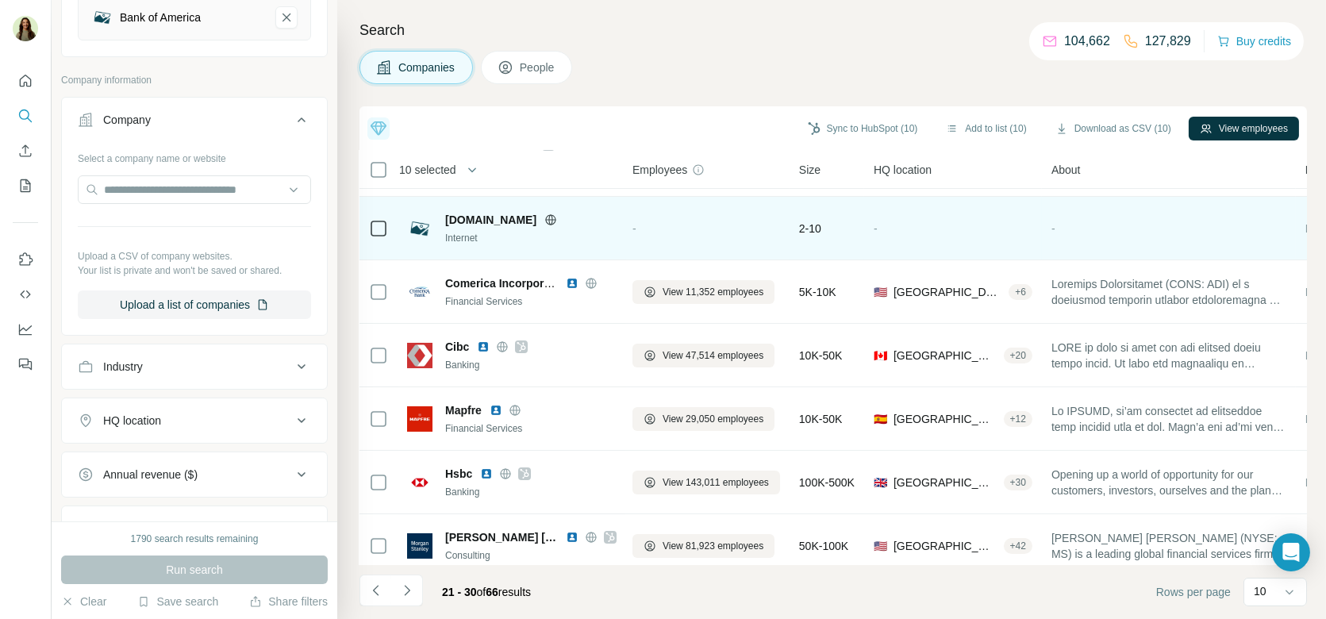
scroll to position [258, 3]
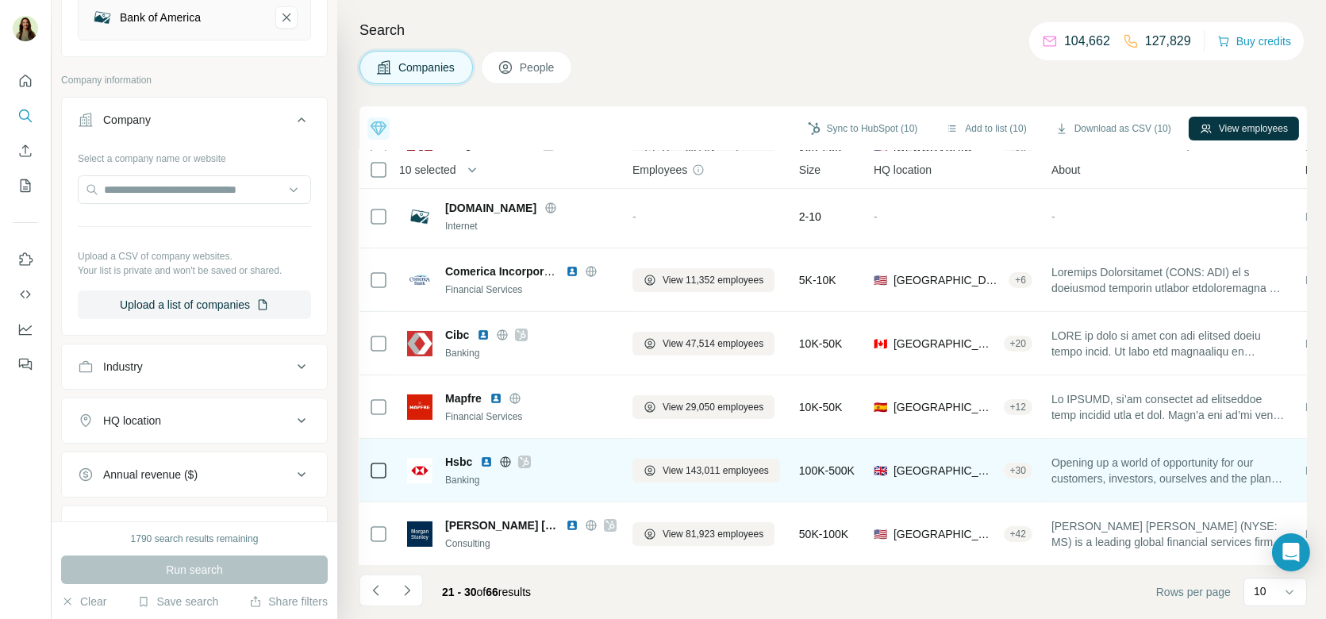
drag, startPoint x: 884, startPoint y: 469, endPoint x: 976, endPoint y: 469, distance: 92.0
click at [984, 469] on span "🇬🇧 [GEOGRAPHIC_DATA], [GEOGRAPHIC_DATA] + 30" at bounding box center [952, 471] width 159 height 16
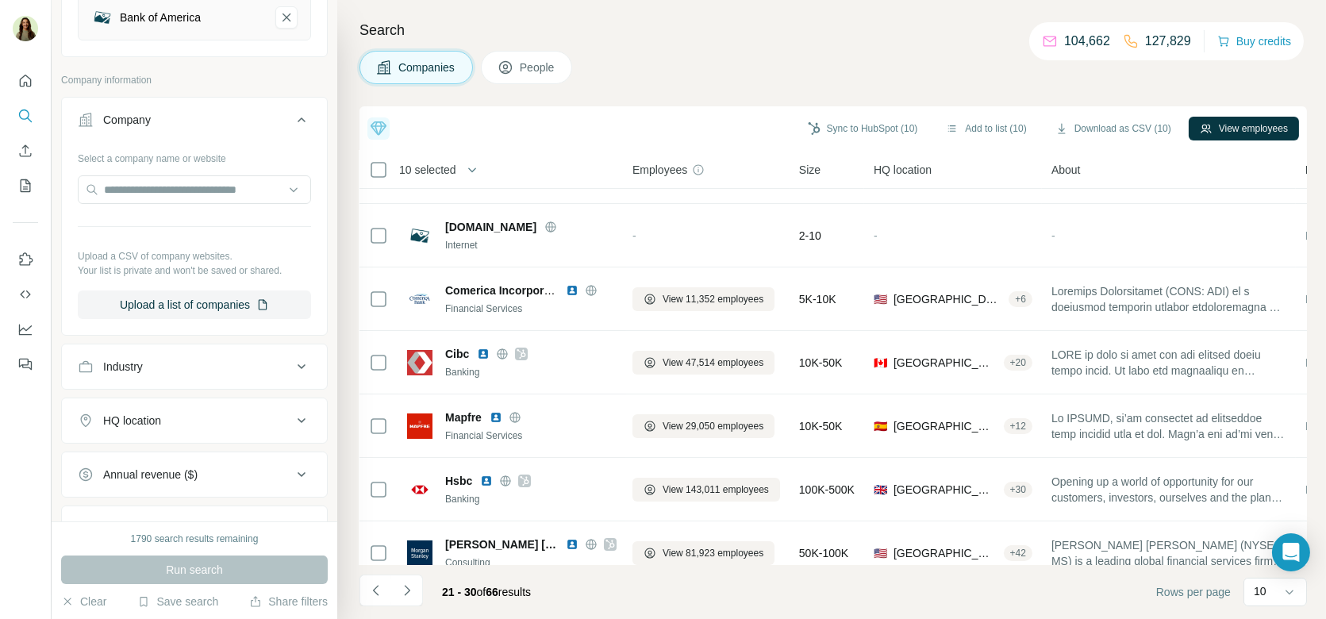
scroll to position [0, 0]
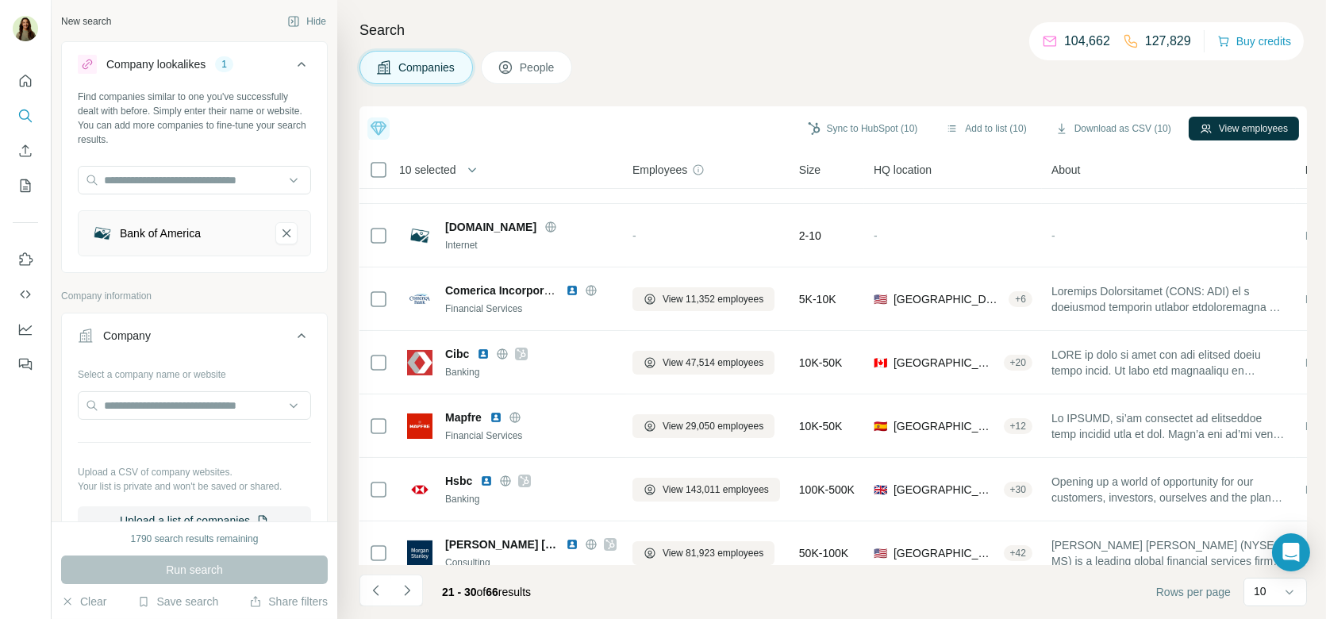
click at [507, 67] on icon at bounding box center [505, 67] width 16 height 16
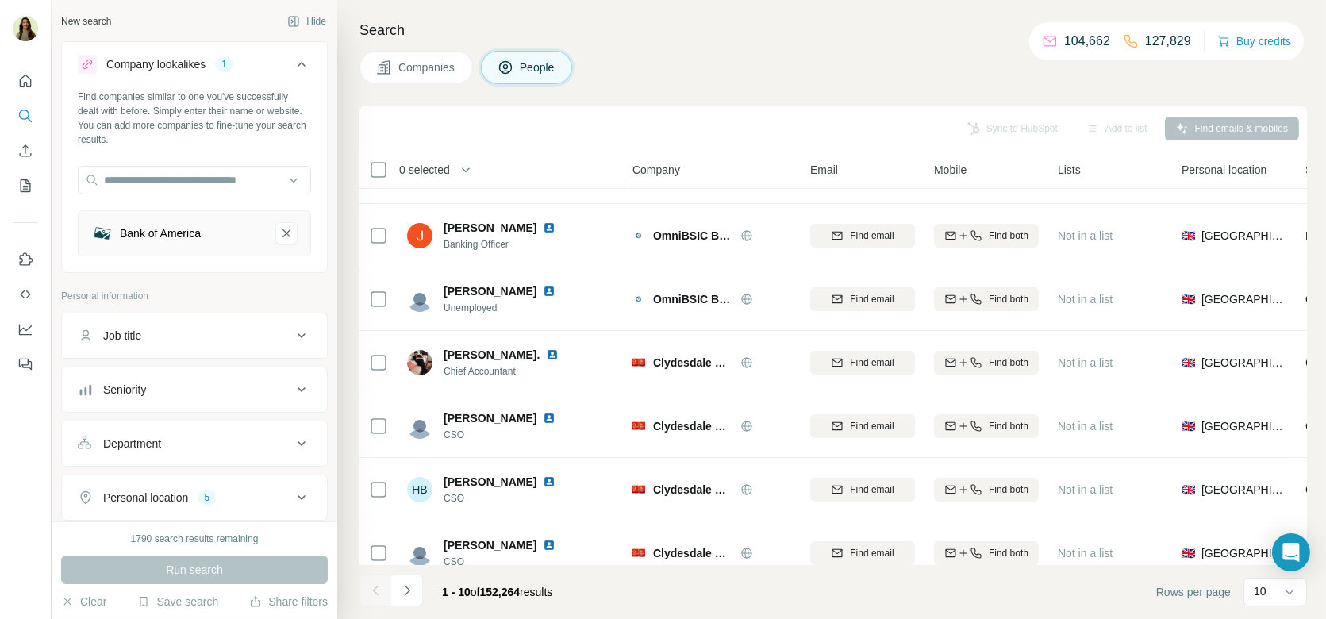
click at [510, 68] on icon at bounding box center [505, 67] width 16 height 16
click at [524, 72] on span "People" at bounding box center [538, 67] width 36 height 16
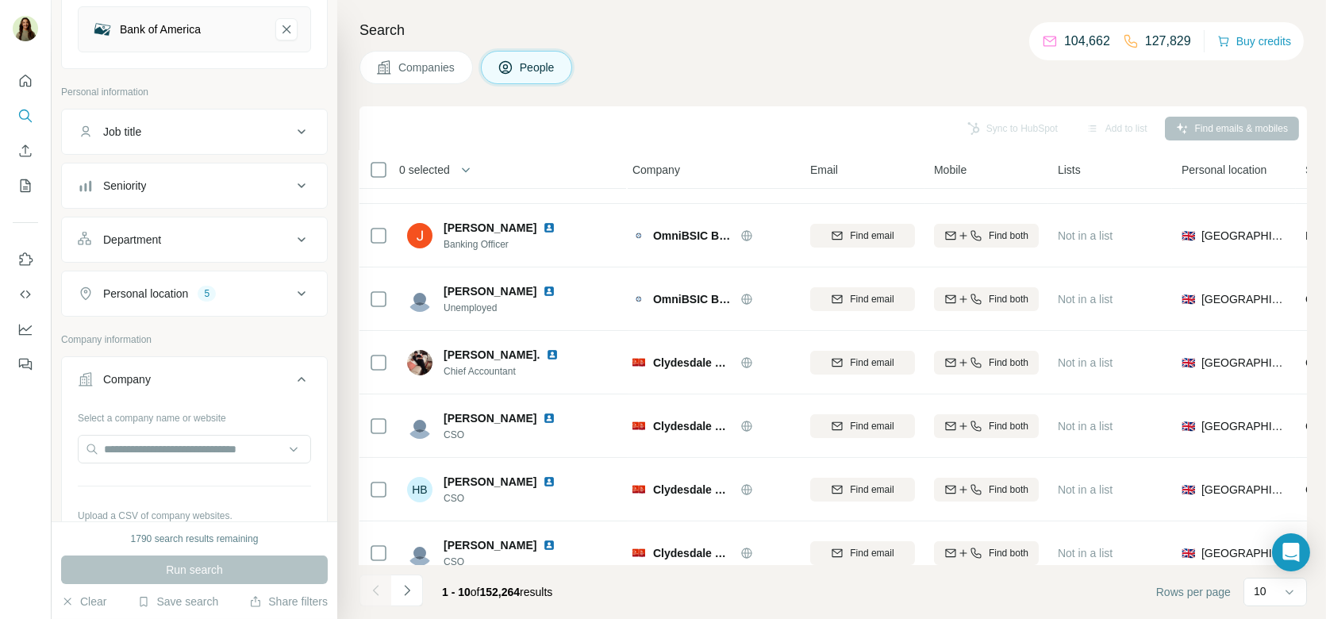
scroll to position [224, 0]
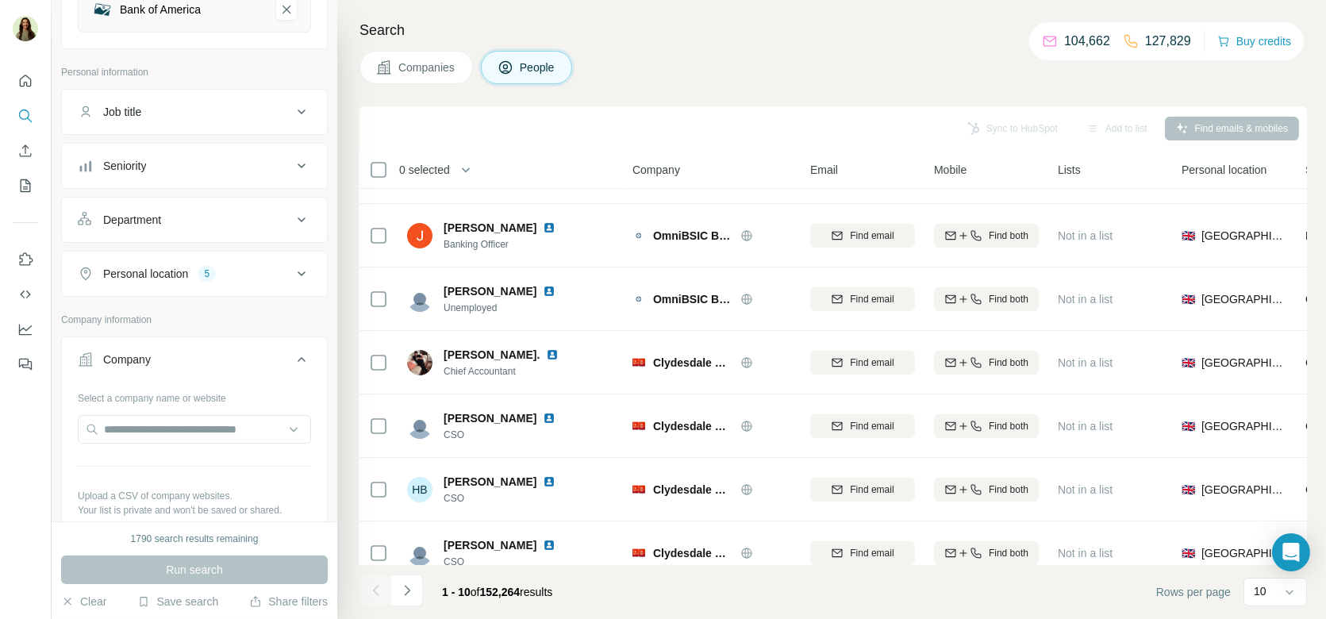
click at [196, 282] on button "Personal location 5" at bounding box center [194, 274] width 265 height 38
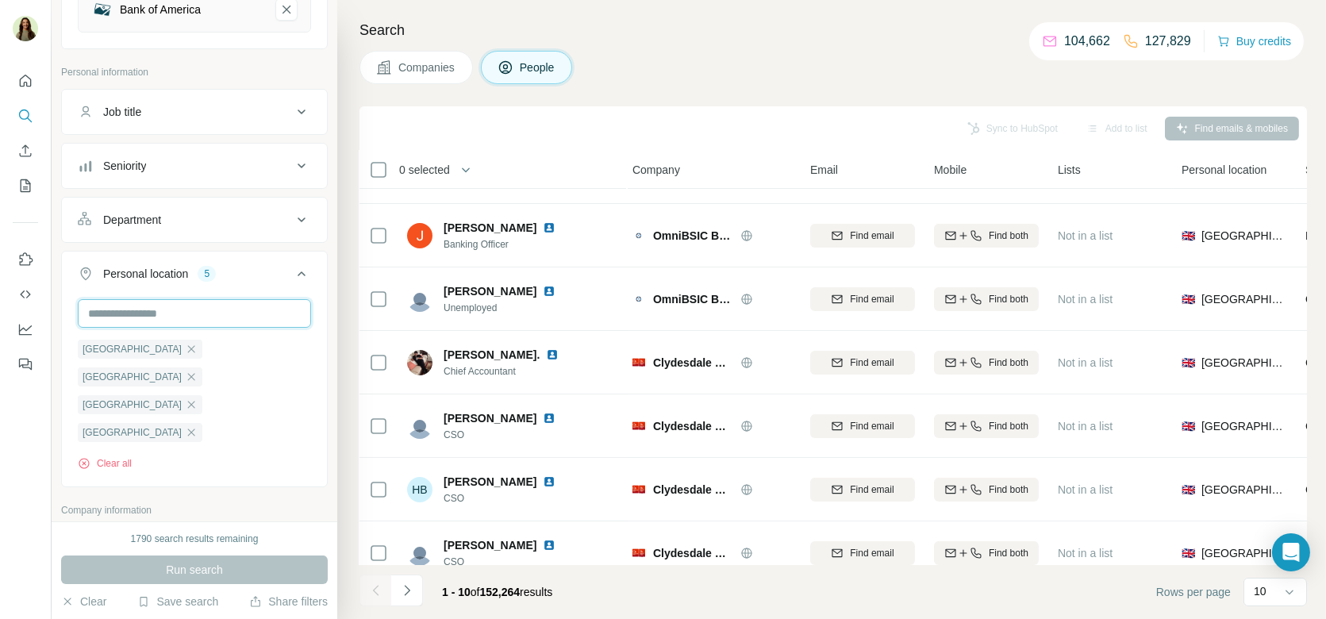
click at [139, 312] on input "text" at bounding box center [194, 313] width 233 height 29
type input "*****"
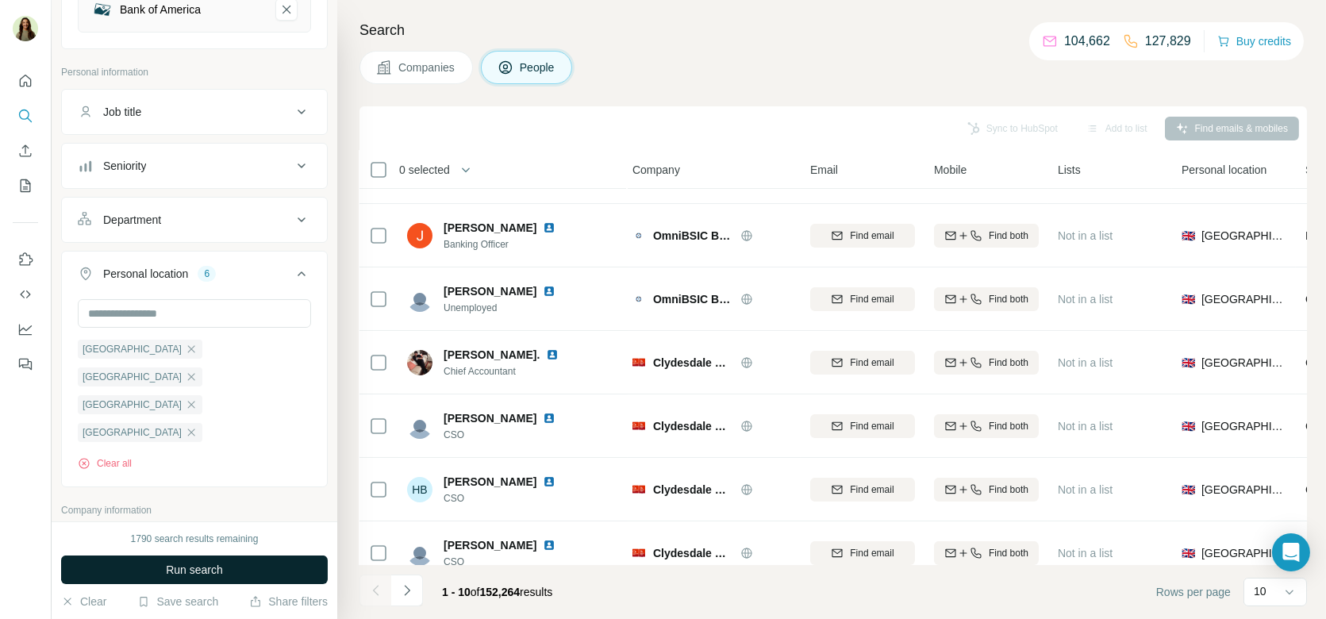
click at [181, 570] on span "Run search" at bounding box center [194, 570] width 57 height 16
click at [439, 65] on span "Companies" at bounding box center [427, 67] width 58 height 16
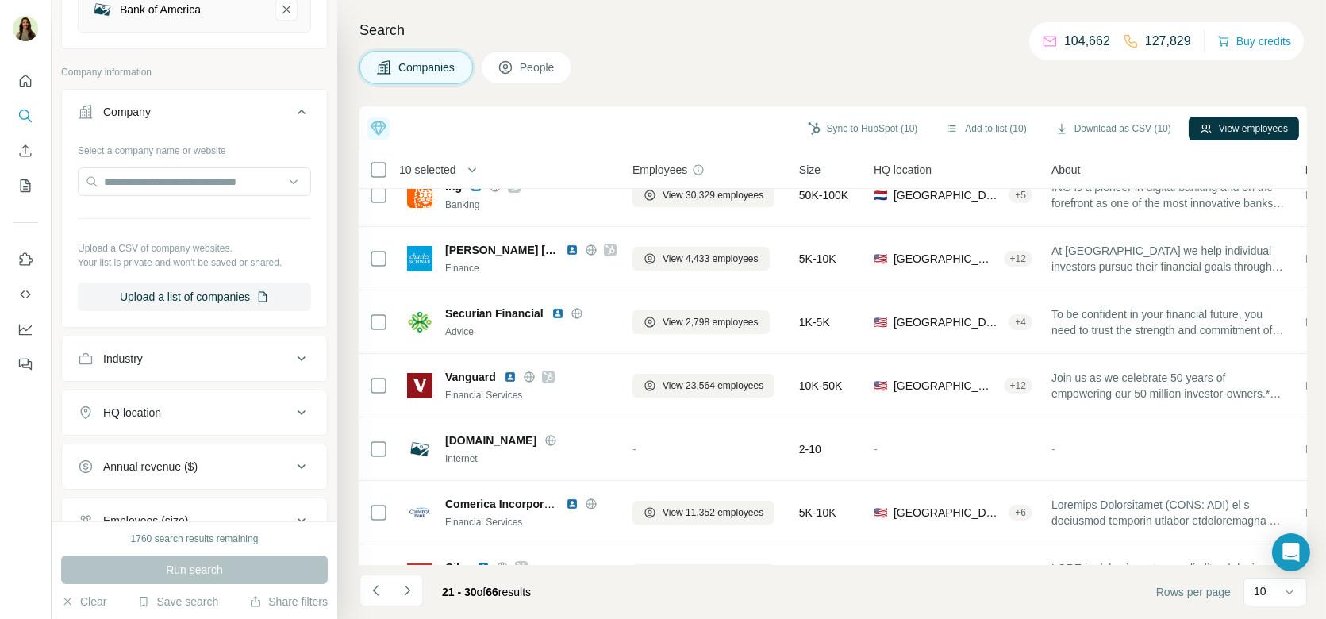
scroll to position [0, 3]
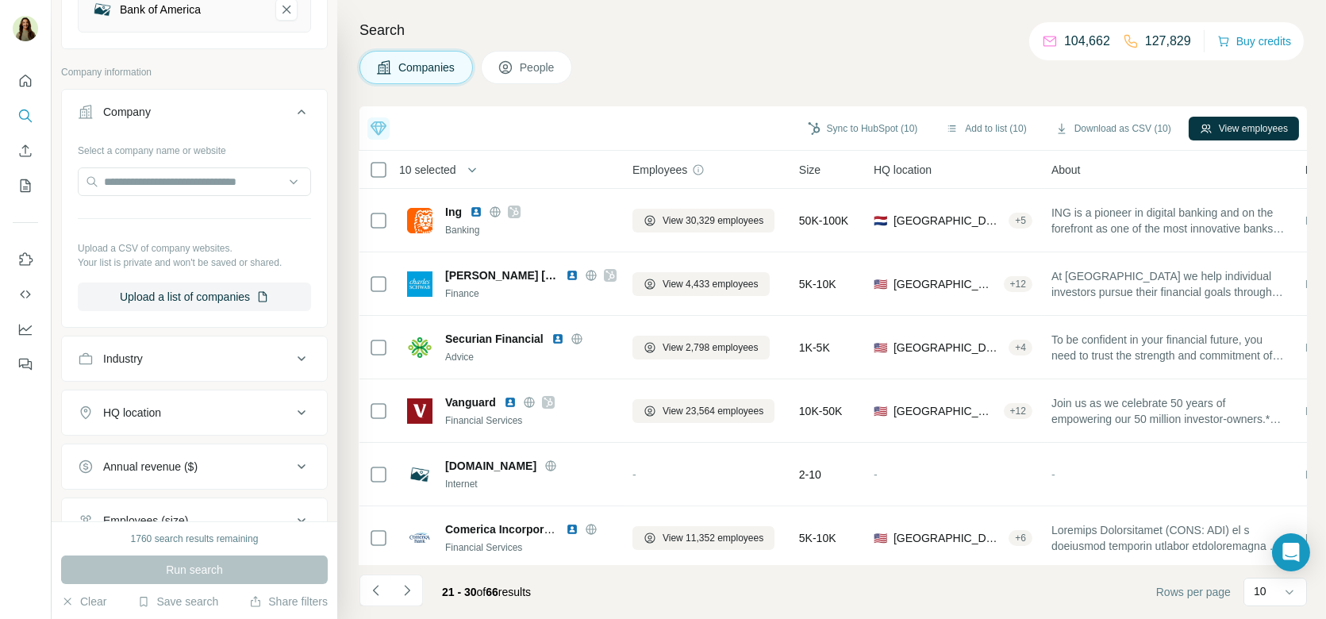
click at [558, 75] on button "People" at bounding box center [527, 67] width 92 height 33
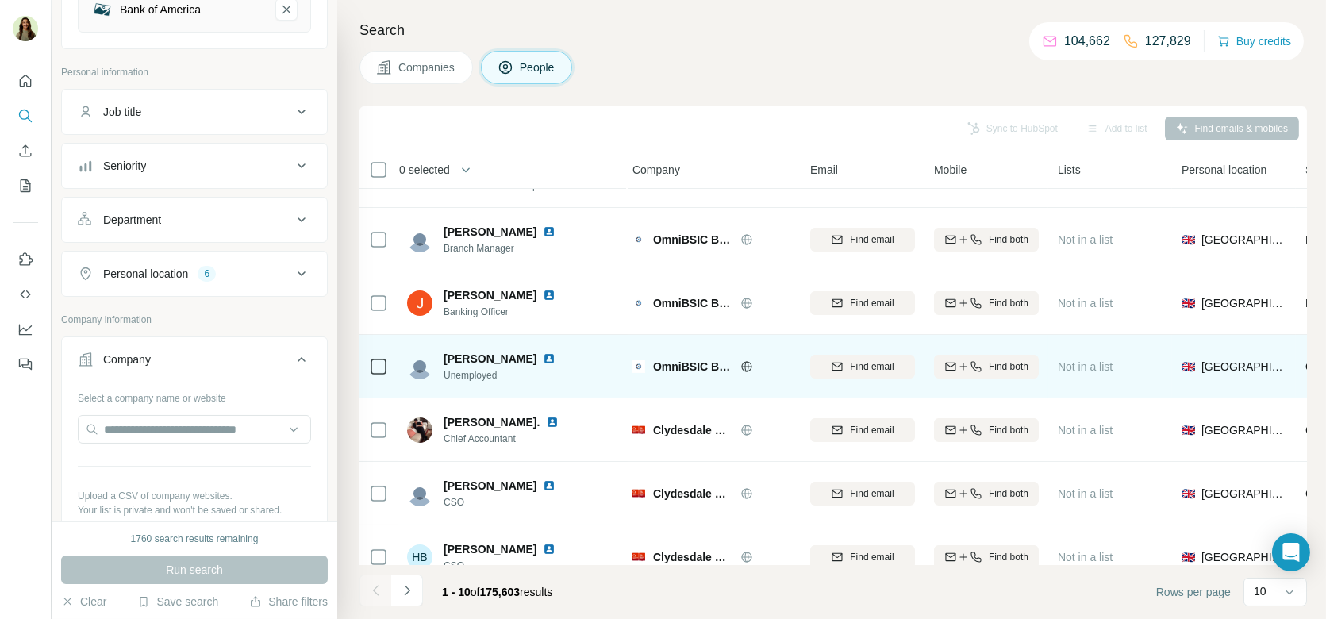
scroll to position [258, 3]
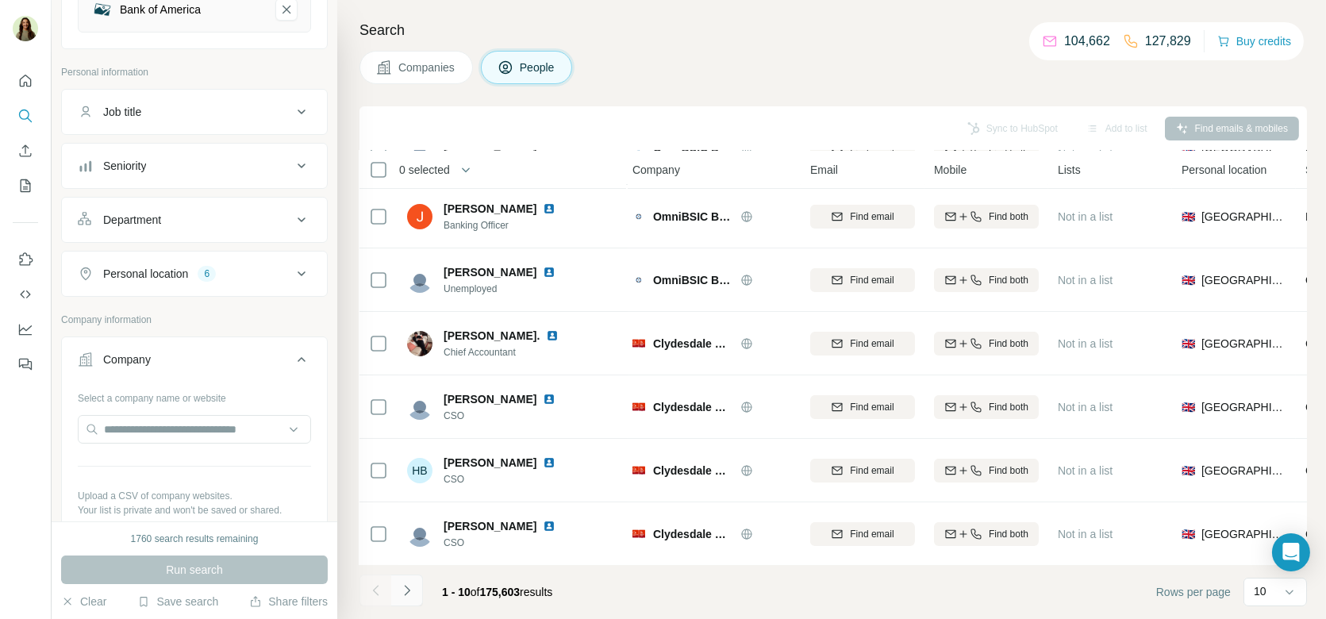
click at [404, 599] on button "Navigate to next page" at bounding box center [407, 590] width 32 height 32
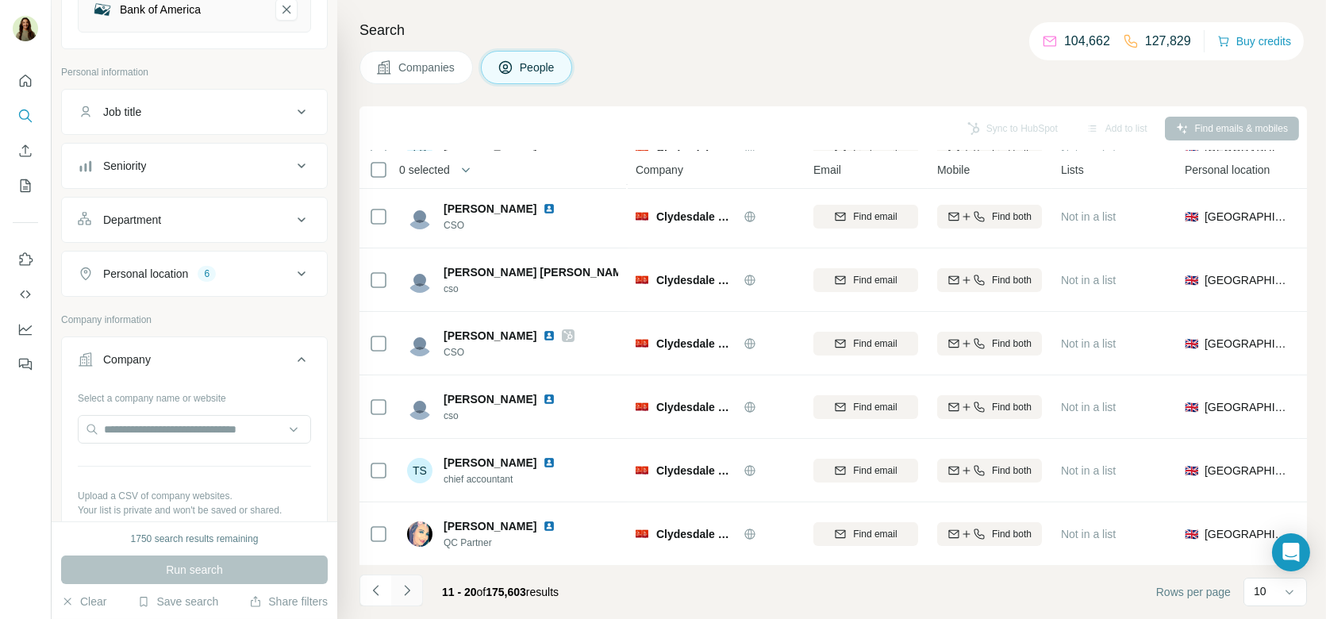
click at [409, 587] on icon "Navigate to next page" at bounding box center [407, 590] width 16 height 16
click at [222, 266] on div "Personal location 6" at bounding box center [185, 274] width 214 height 16
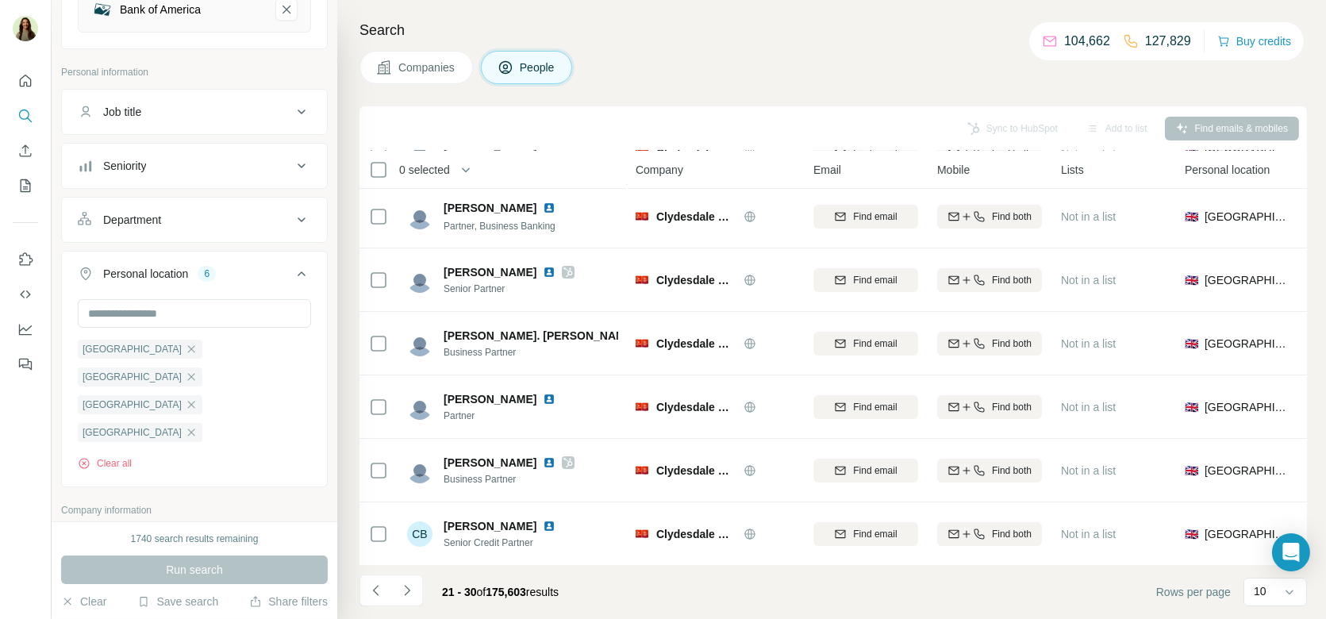
click at [301, 267] on icon at bounding box center [301, 273] width 19 height 19
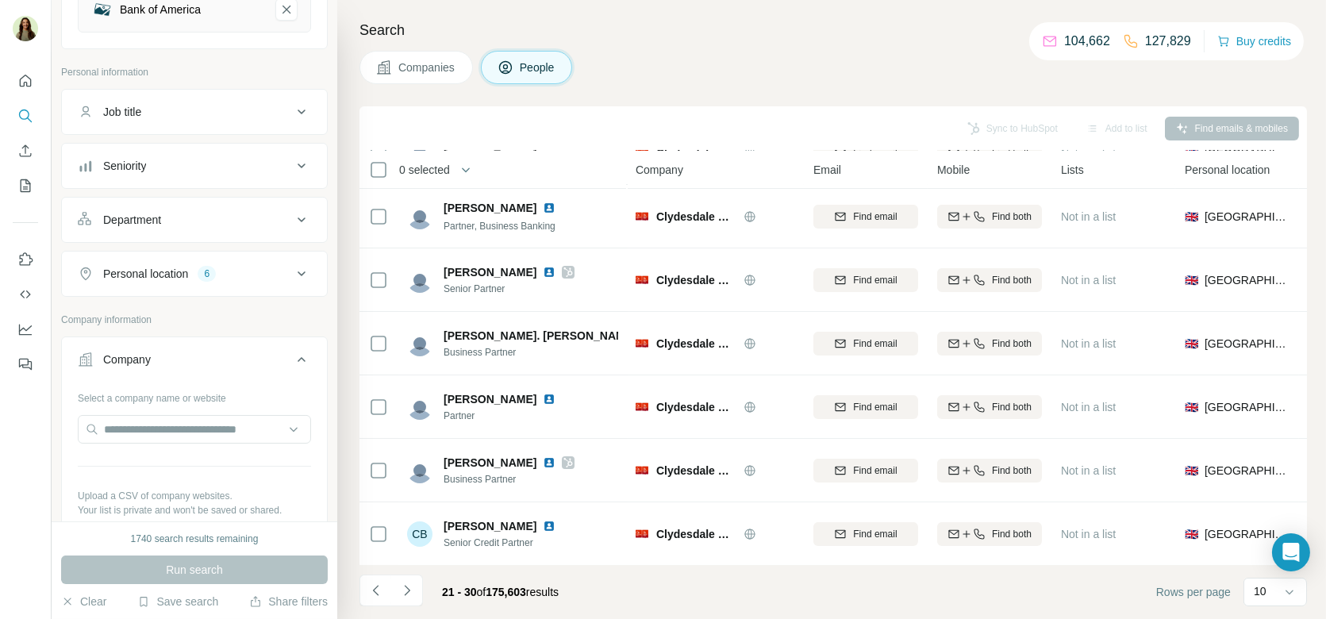
scroll to position [0, 0]
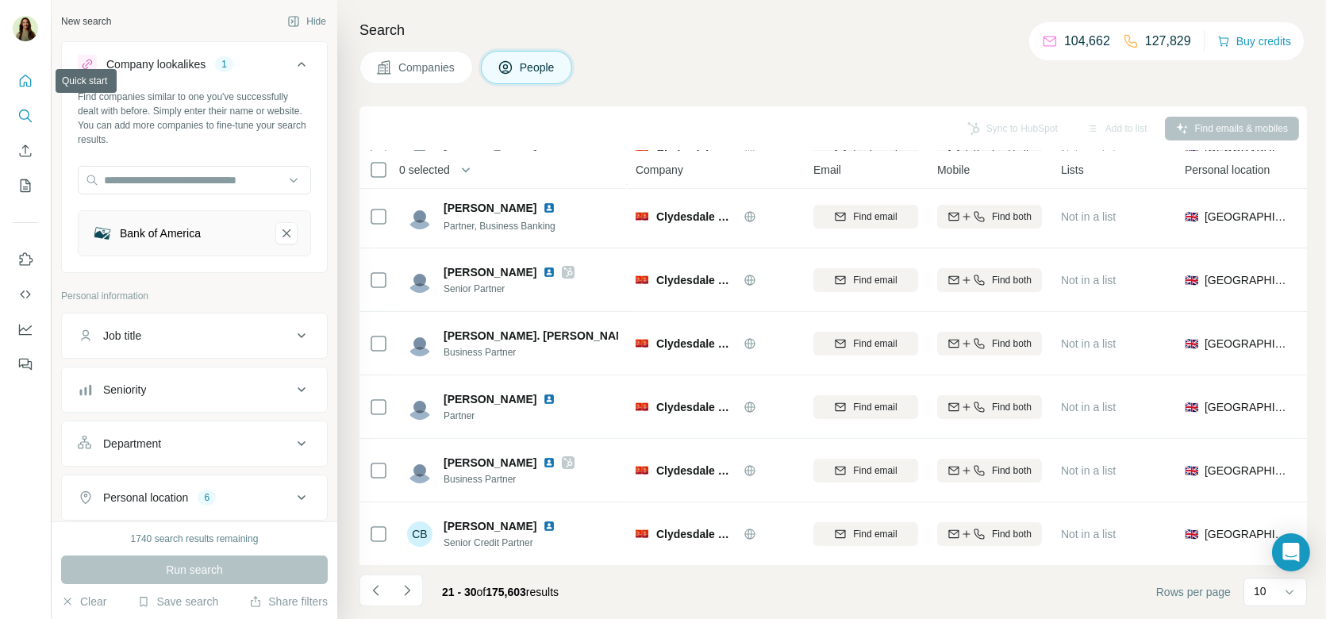
click at [27, 75] on icon "Quick start" at bounding box center [26, 81] width 12 height 12
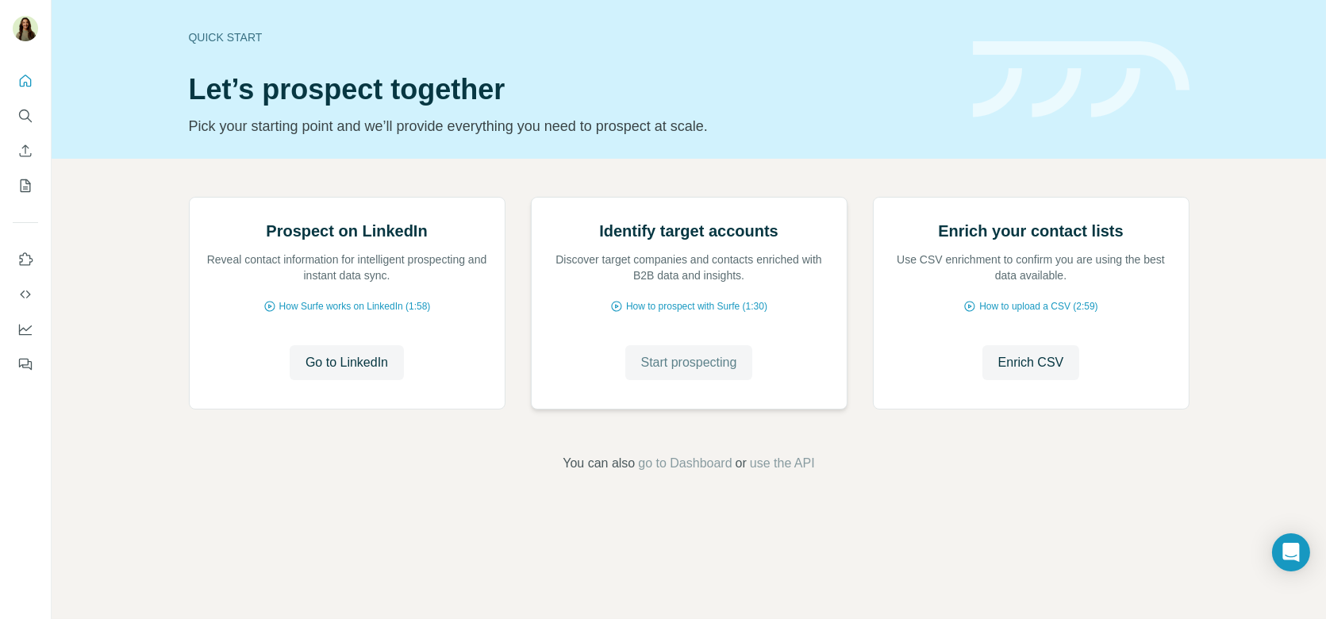
click at [667, 372] on span "Start prospecting" at bounding box center [689, 362] width 96 height 19
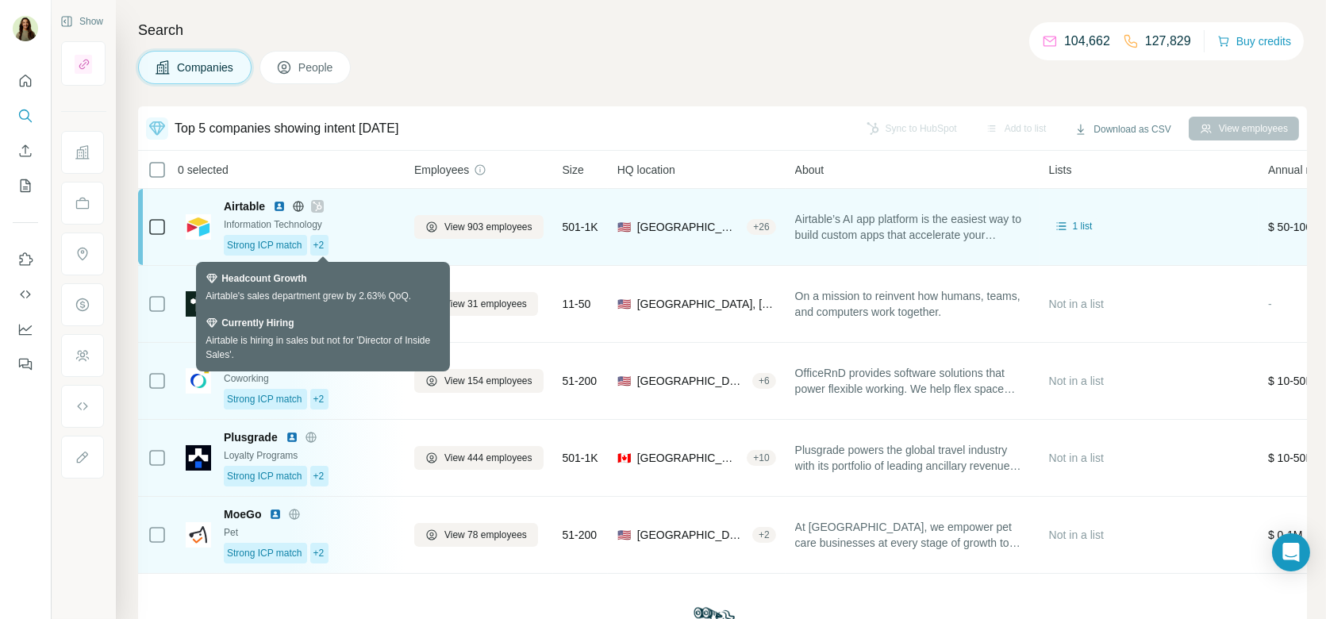
click at [317, 241] on span "+2" at bounding box center [318, 245] width 11 height 14
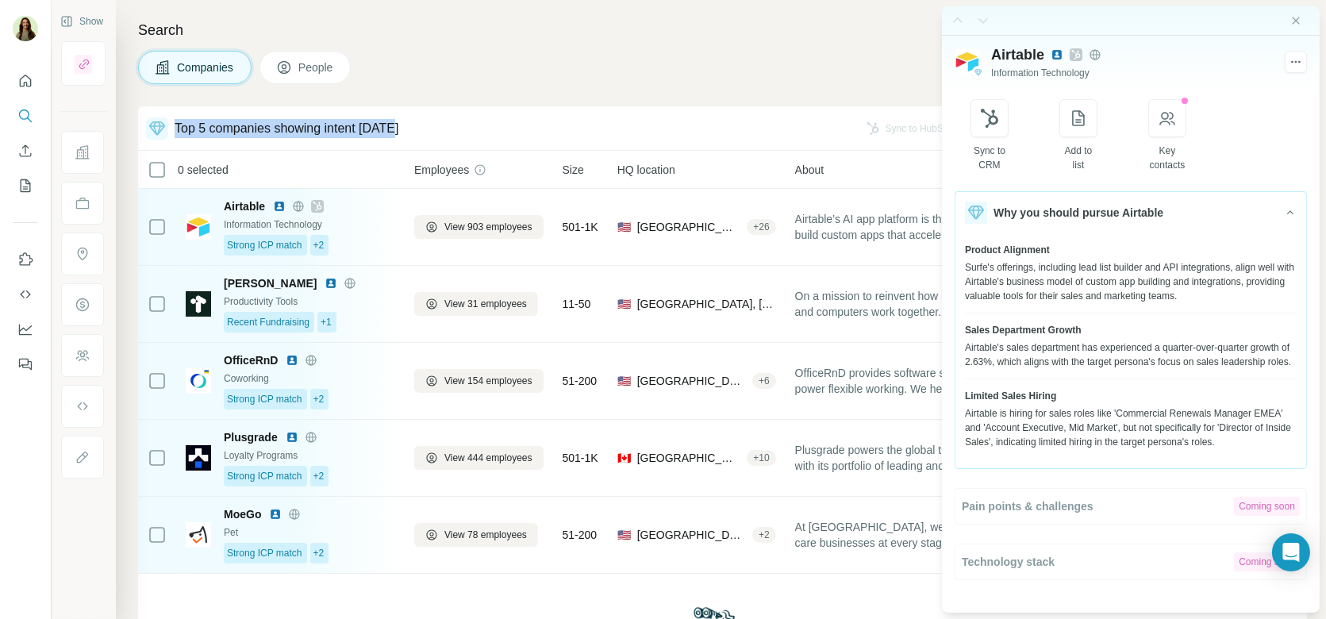
drag, startPoint x: 177, startPoint y: 127, endPoint x: 478, endPoint y: 127, distance: 301.5
click at [484, 127] on div "Top 5 companies showing intent [DATE]" at bounding box center [497, 128] width 703 height 22
click at [460, 125] on div "Top 5 companies showing intent [DATE]" at bounding box center [497, 128] width 703 height 22
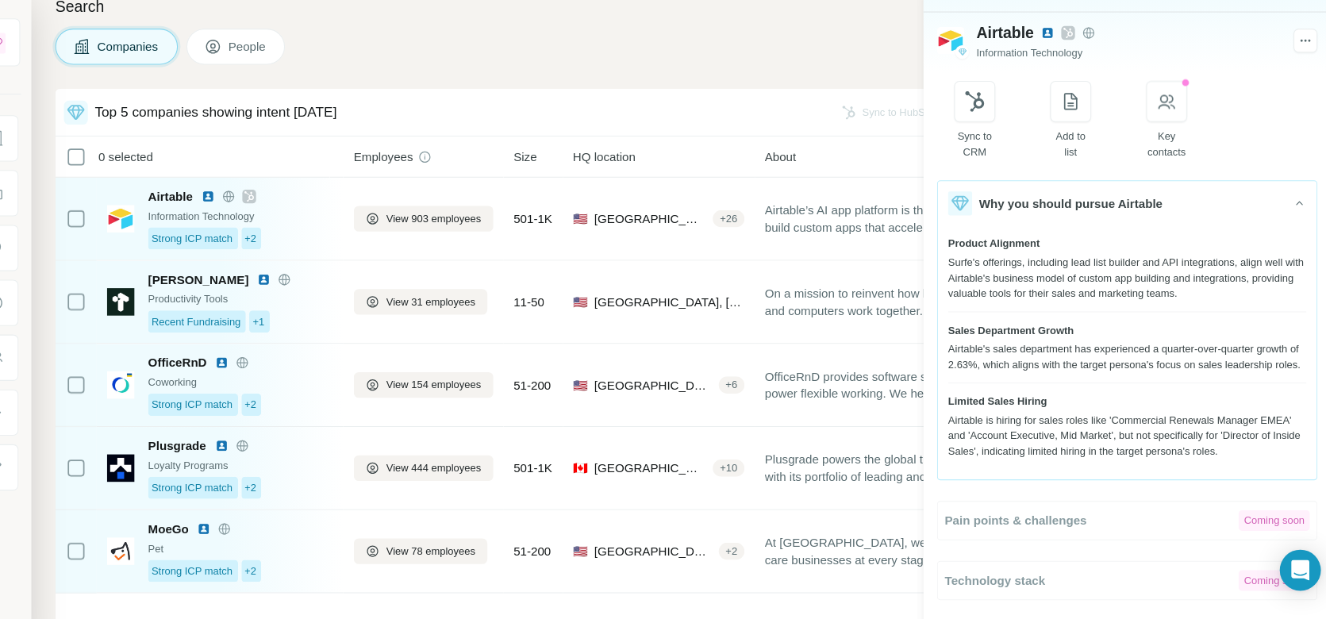
drag, startPoint x: 1015, startPoint y: 428, endPoint x: 1150, endPoint y: 426, distance: 134.9
click at [1151, 428] on div "Airtable is hiring for sales roles like 'Commercial Renewals Manager EMEA' and …" at bounding box center [1131, 427] width 332 height 43
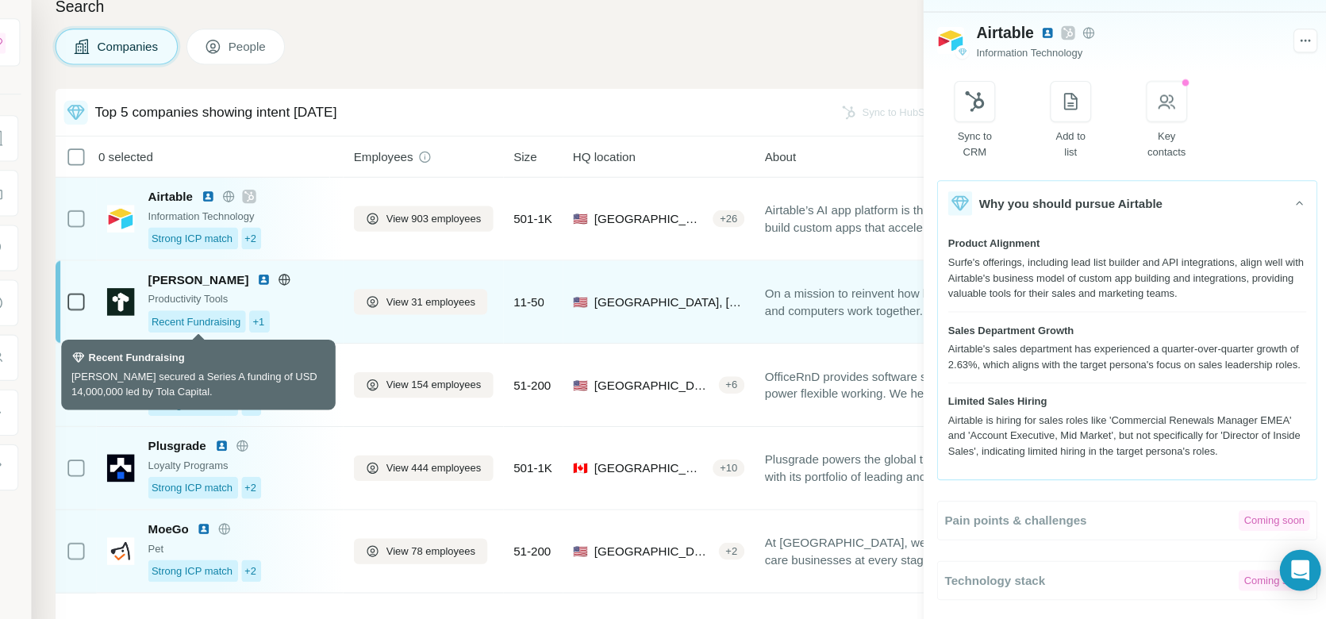
click at [284, 321] on span "Recent Fundraising" at bounding box center [268, 322] width 83 height 14
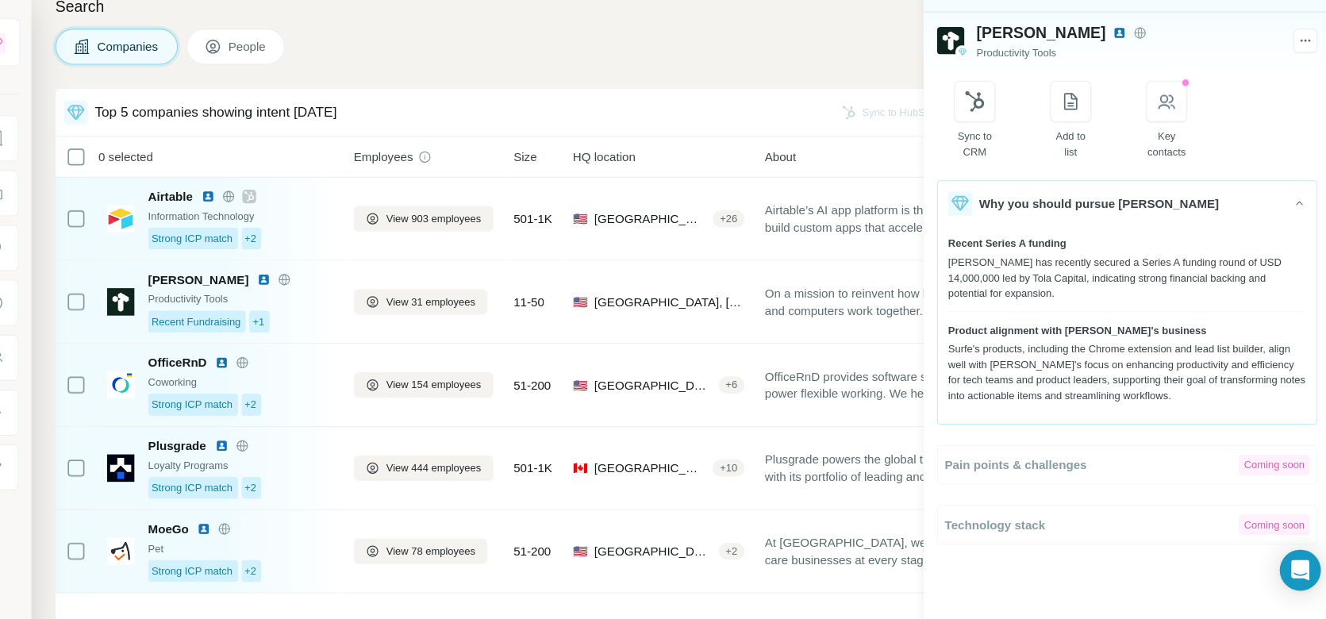
click at [659, 87] on div "Search Companies People Top 5 companies showing intent [DATE] Sync to HubSpot A…" at bounding box center [721, 309] width 1210 height 619
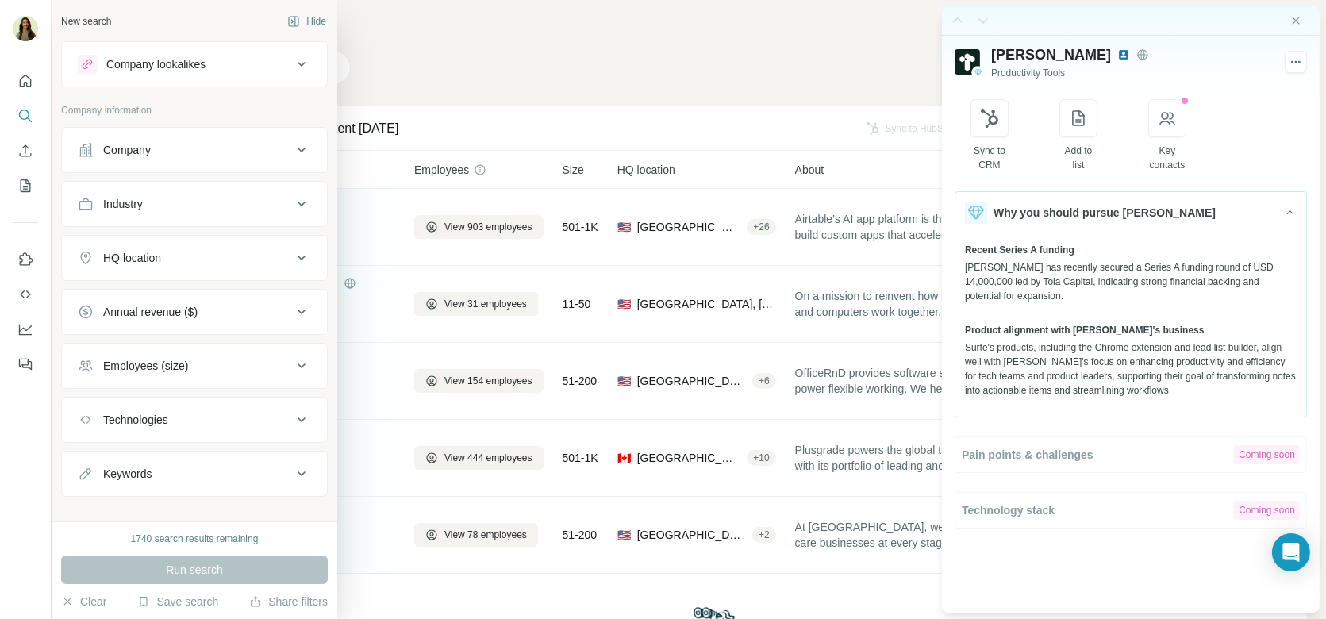
click at [159, 245] on button "HQ location" at bounding box center [194, 258] width 265 height 38
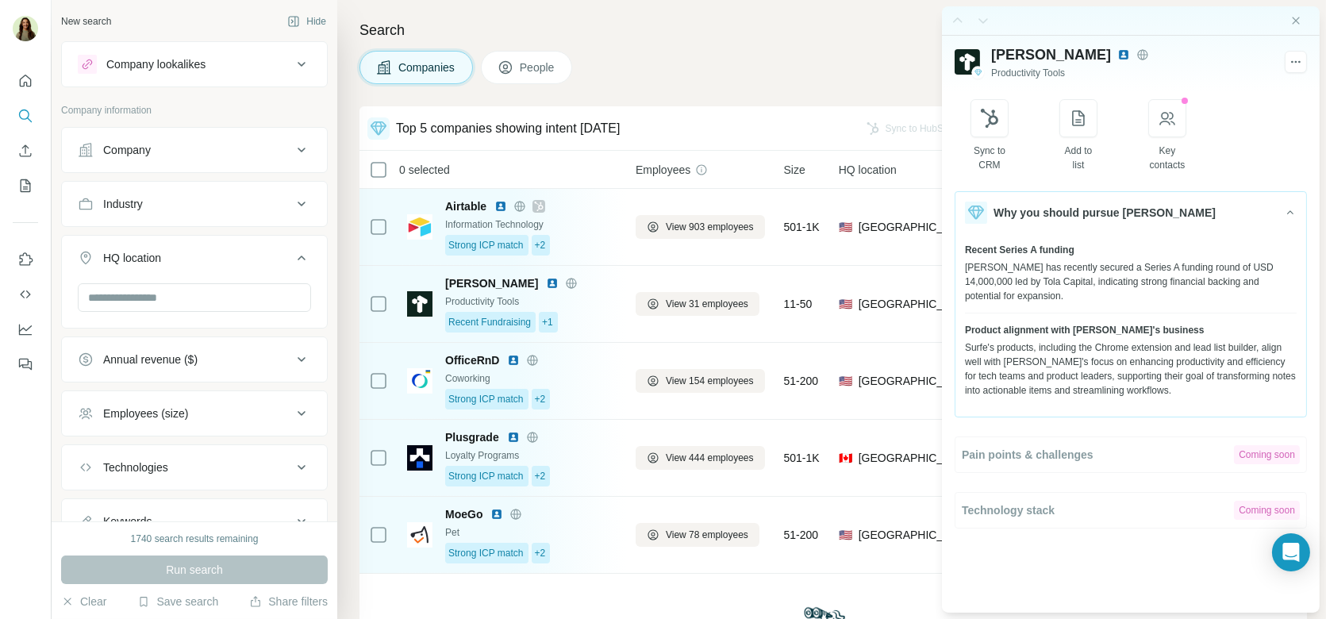
click at [169, 310] on div at bounding box center [194, 299] width 233 height 32
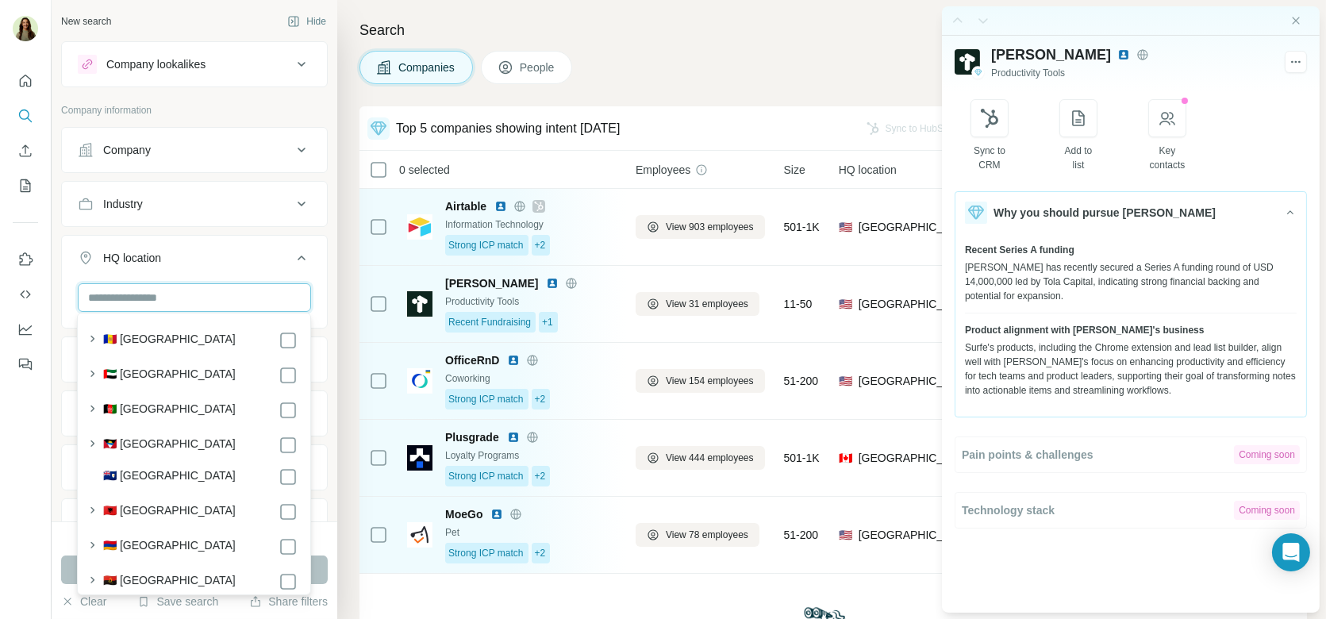
click at [167, 299] on input "text" at bounding box center [194, 297] width 233 height 29
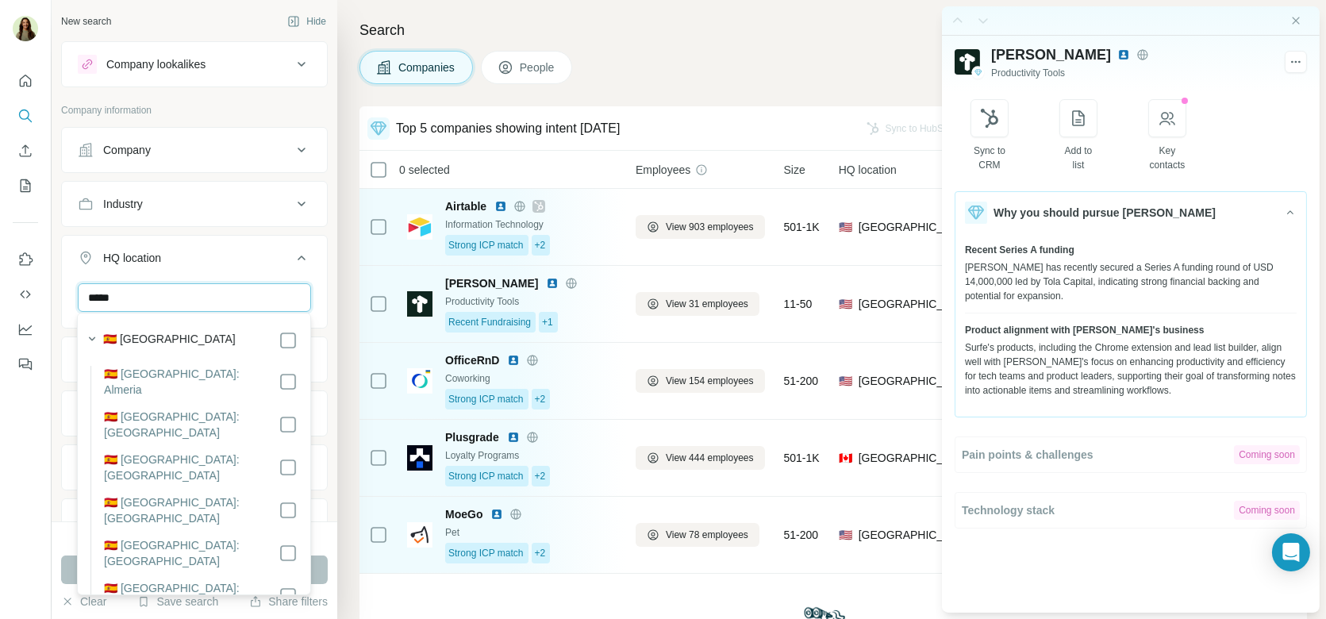
type input "*****"
click at [544, 62] on span "People" at bounding box center [538, 67] width 36 height 16
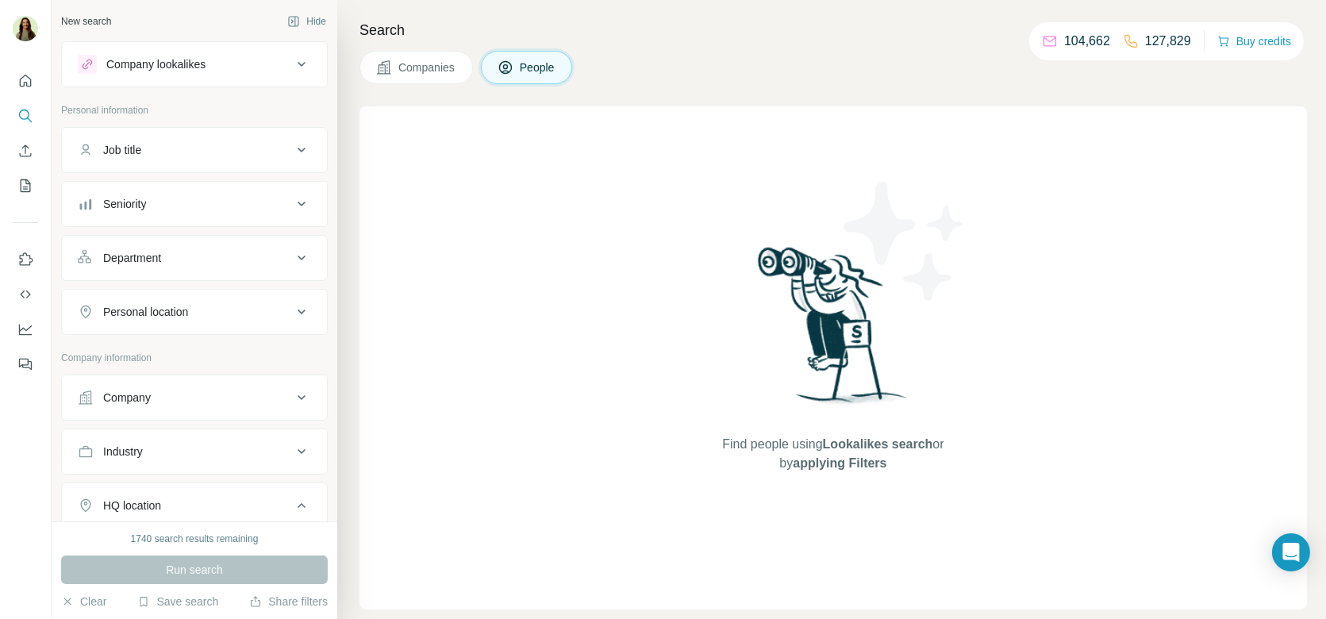
click at [169, 212] on button "Seniority" at bounding box center [194, 204] width 265 height 38
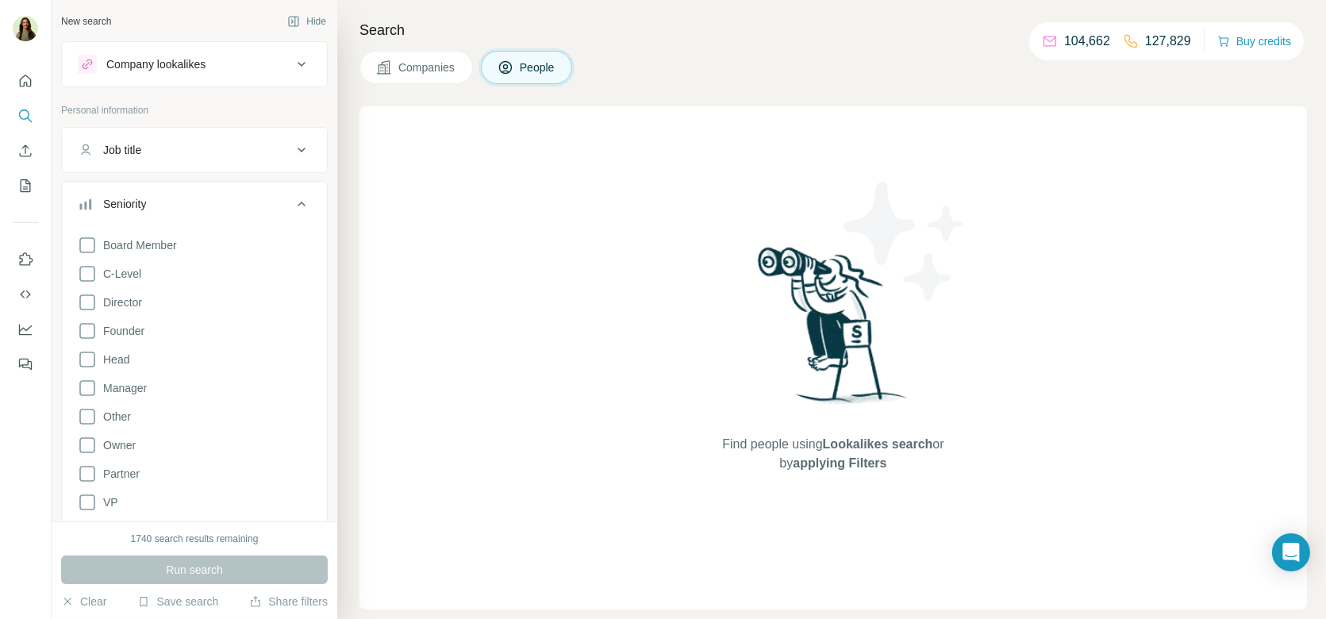
click at [169, 212] on button "Seniority" at bounding box center [194, 207] width 265 height 44
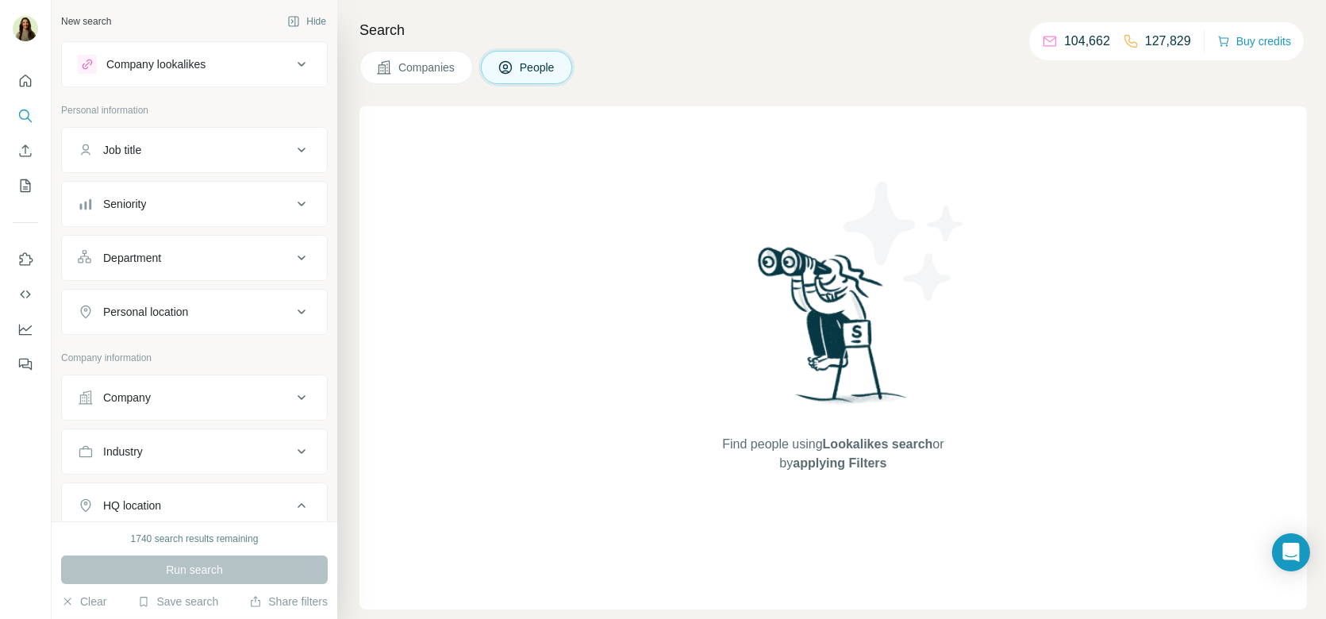
click at [211, 304] on div "Personal location" at bounding box center [185, 312] width 214 height 16
click at [194, 341] on input "text" at bounding box center [194, 351] width 233 height 29
type input "*"
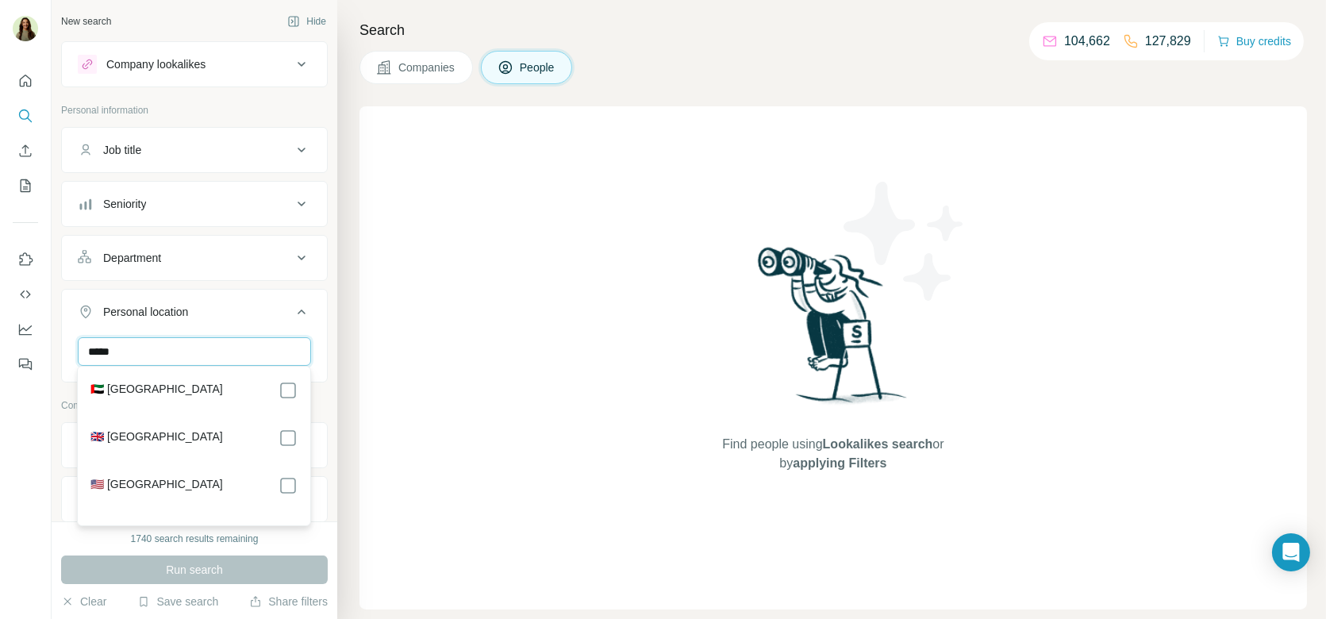
type input "*****"
click at [313, 307] on button "Personal location" at bounding box center [194, 315] width 265 height 44
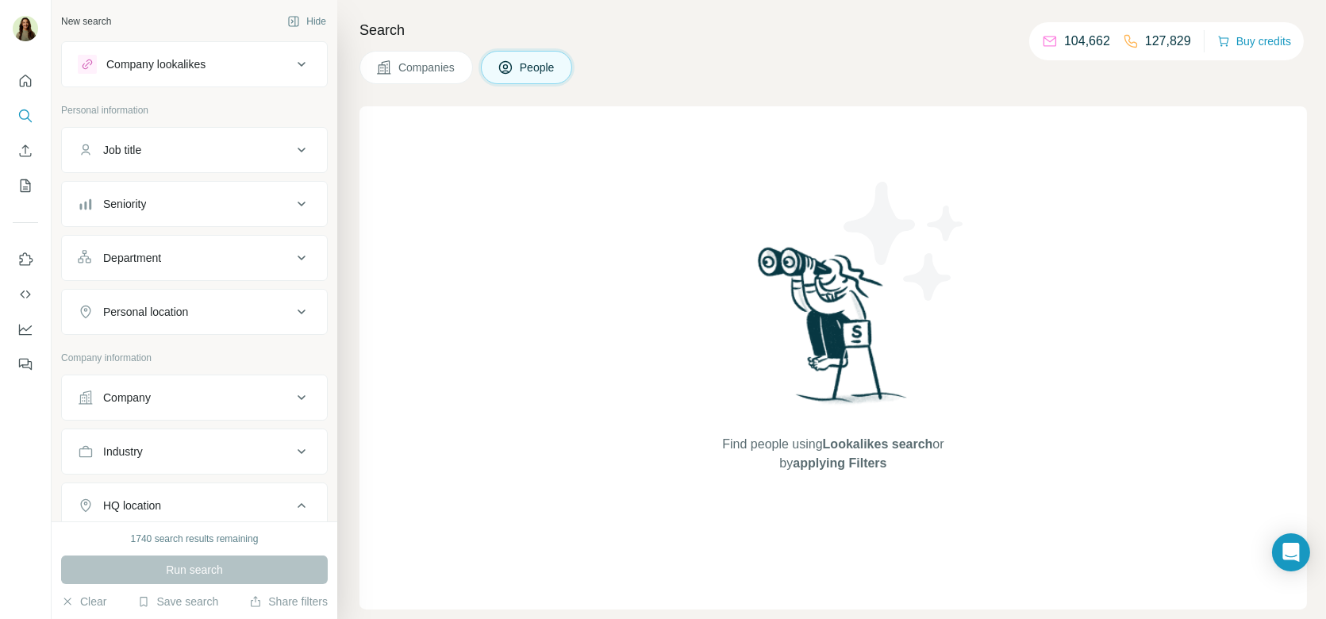
click at [451, 57] on button "Companies" at bounding box center [415, 67] width 113 height 33
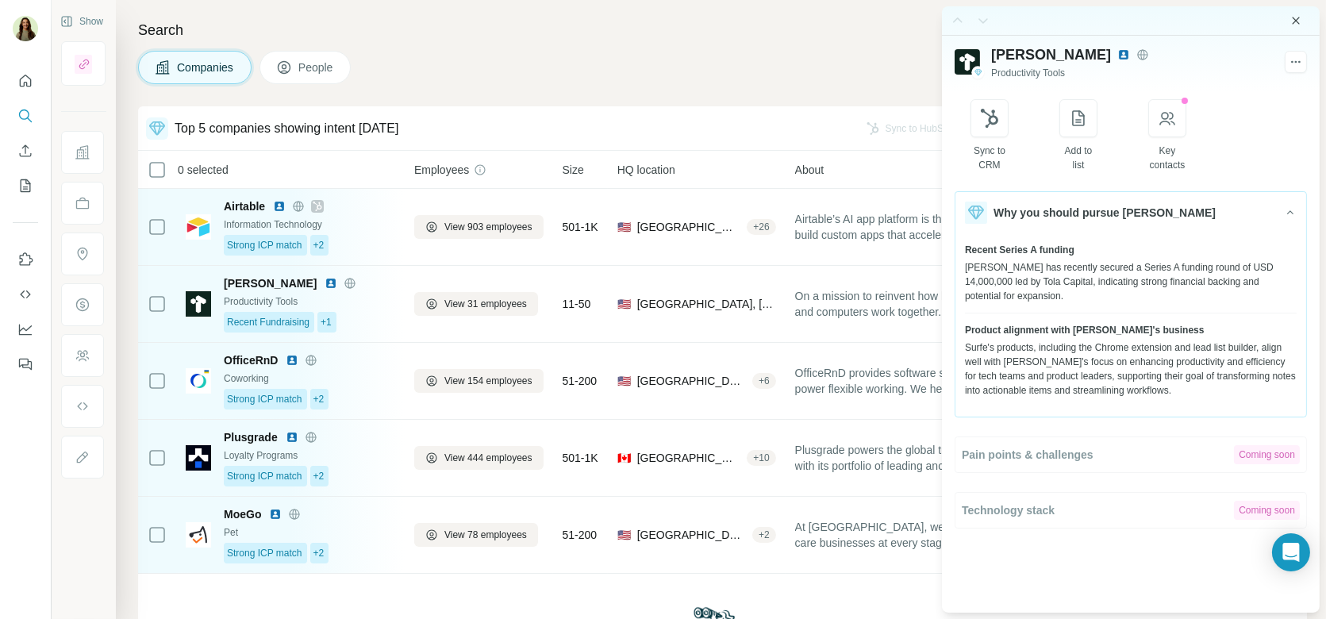
click at [1297, 16] on icon "Close side panel" at bounding box center [1295, 20] width 13 height 13
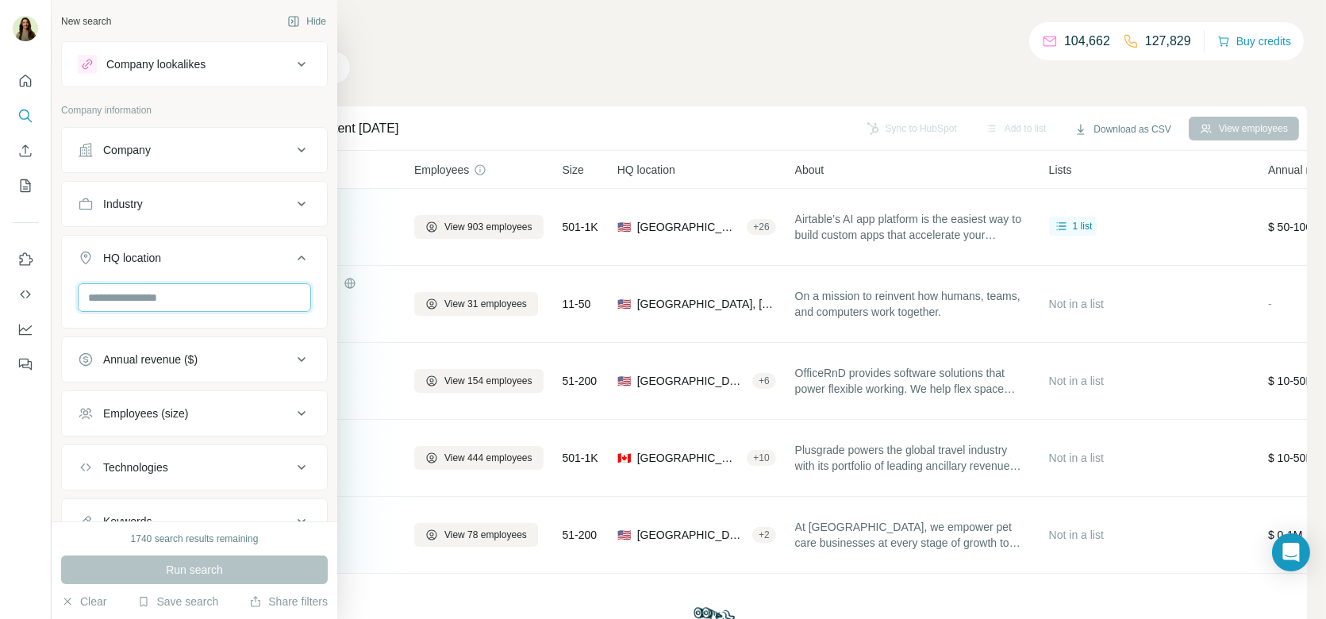
click at [162, 283] on input "text" at bounding box center [194, 297] width 233 height 29
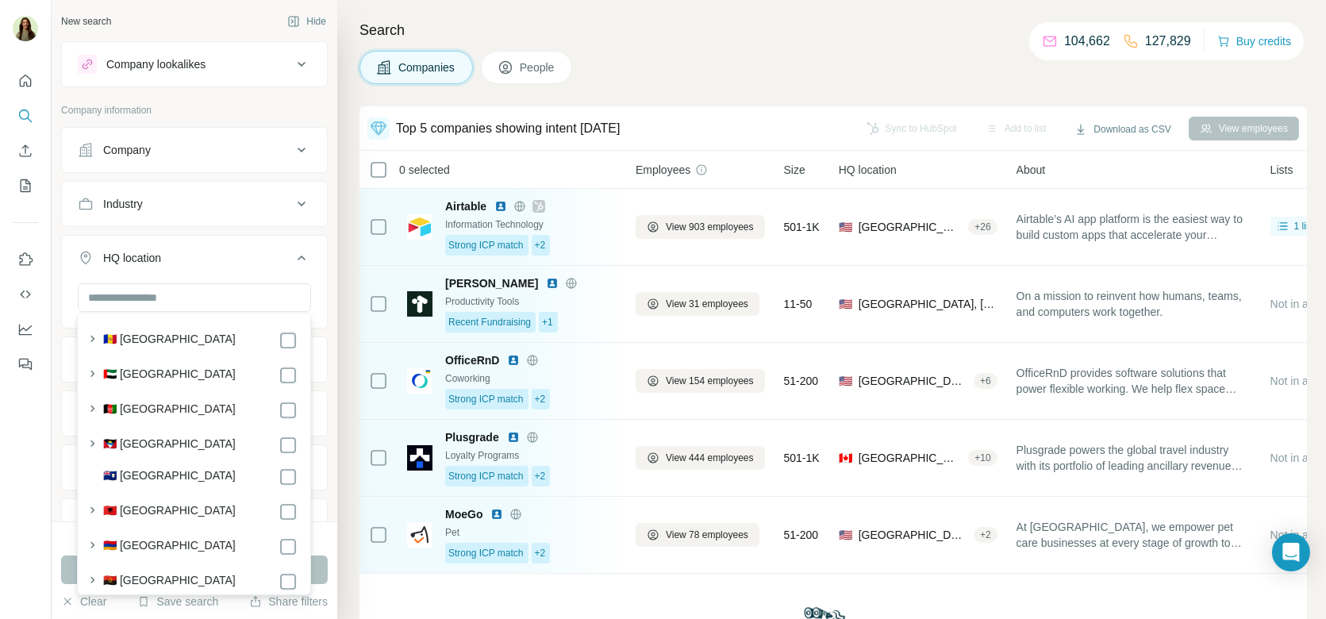
click at [535, 73] on span "People" at bounding box center [538, 67] width 36 height 16
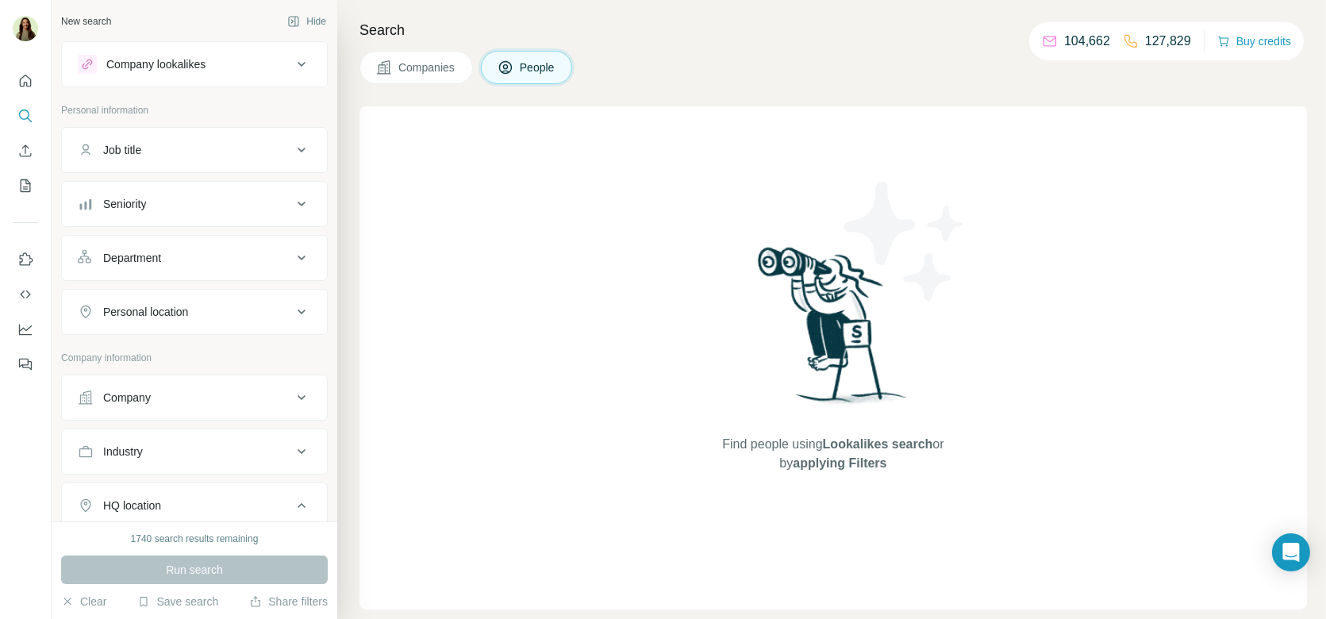
click at [439, 73] on span "Companies" at bounding box center [427, 67] width 58 height 16
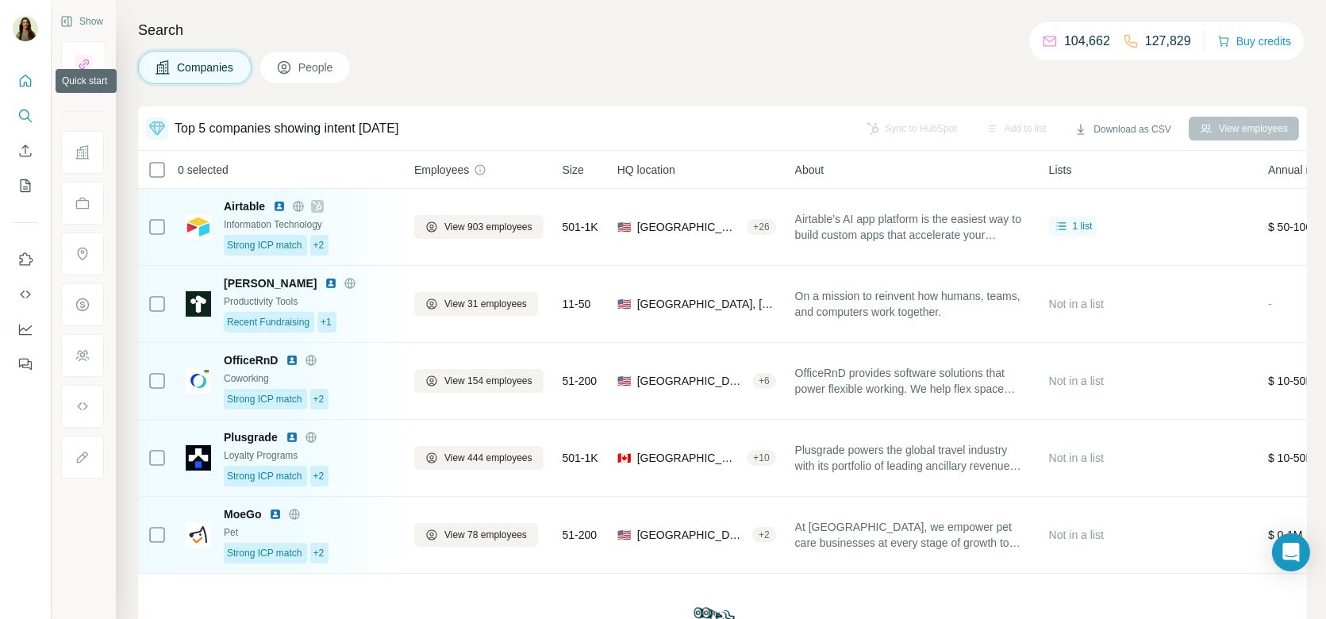
click at [23, 90] on button "Quick start" at bounding box center [25, 81] width 25 height 29
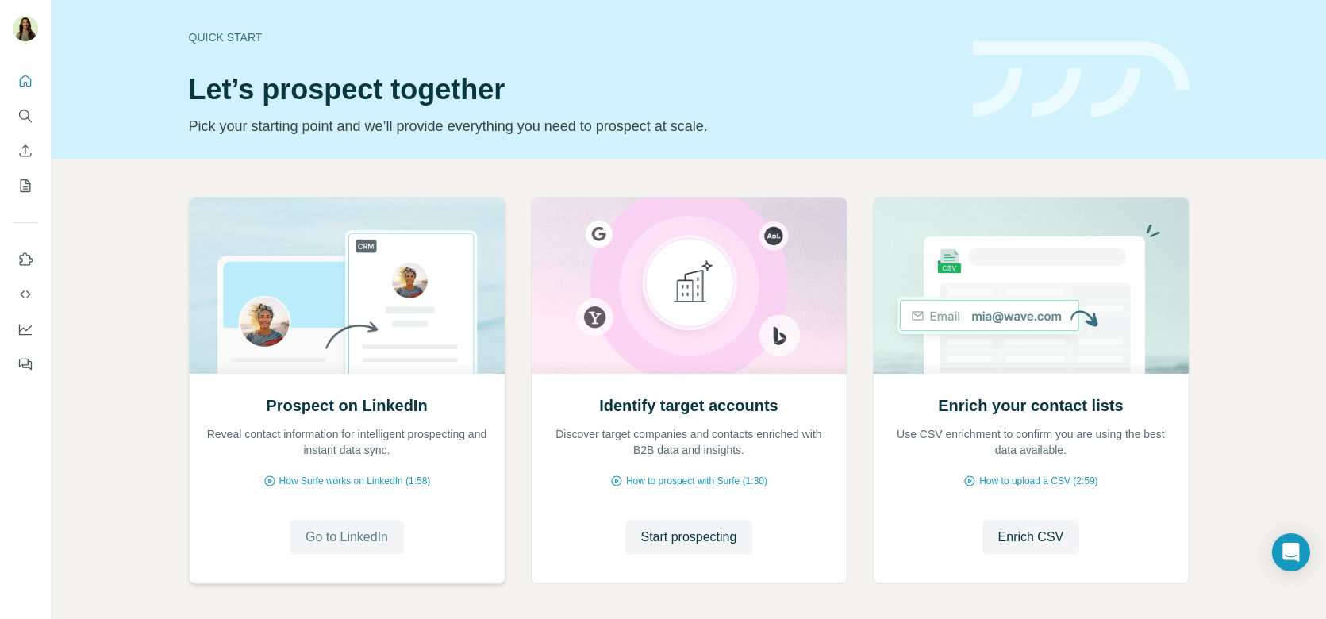
click at [370, 534] on span "Go to LinkedIn" at bounding box center [346, 537] width 83 height 19
